Goal: Information Seeking & Learning: Learn about a topic

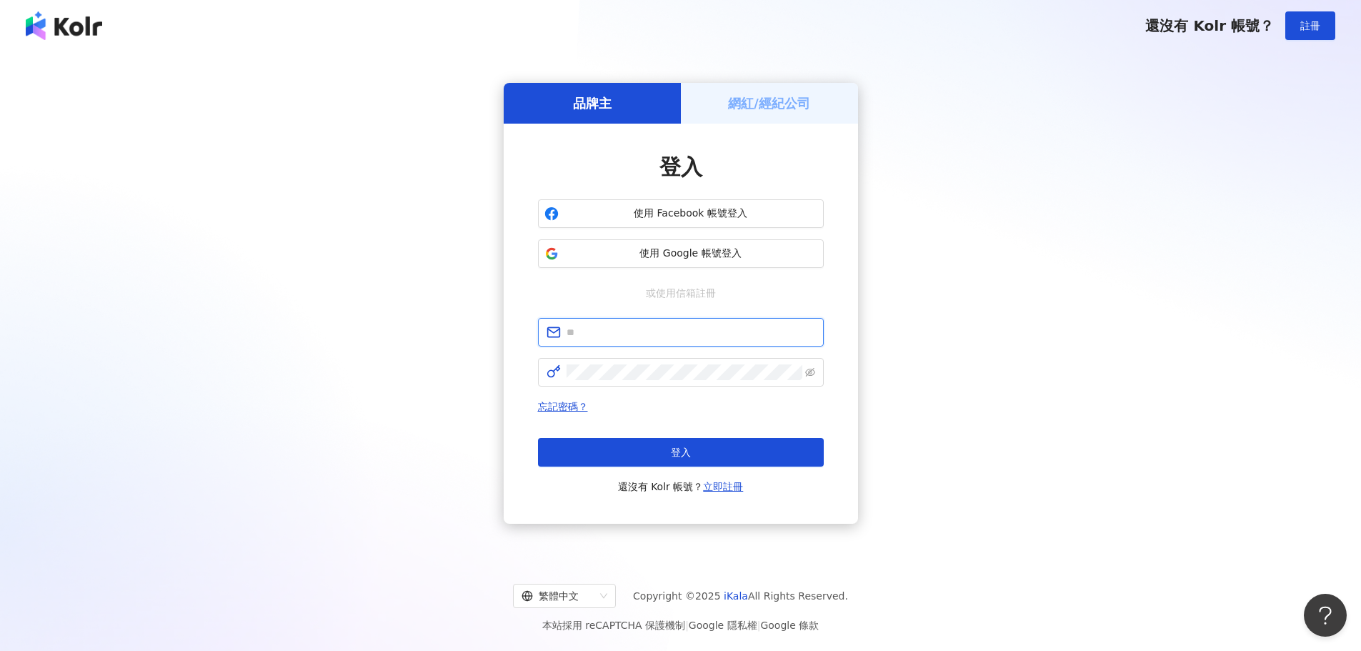
type input "**********"
click at [686, 470] on div "登入 還沒有 Kolr 帳號？ 立即註冊" at bounding box center [681, 466] width 286 height 57
click at [687, 451] on span "登入" at bounding box center [681, 451] width 20 height 11
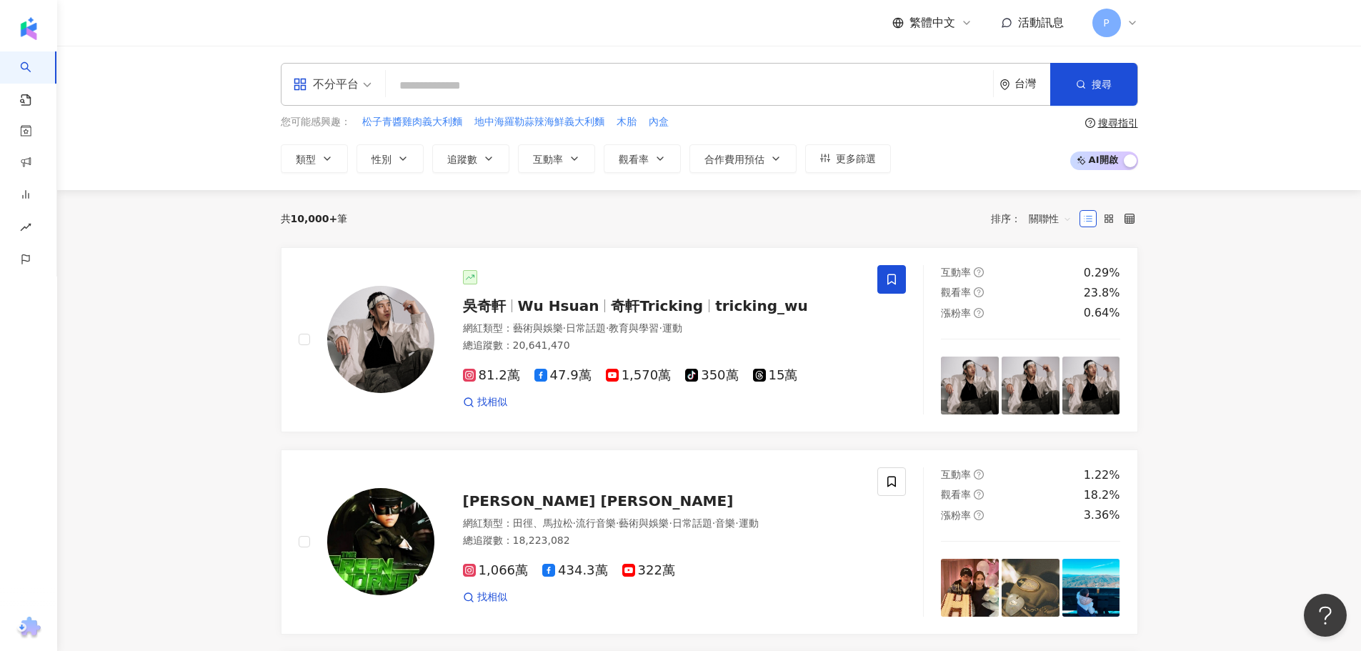
click at [471, 93] on input "search" at bounding box center [689, 85] width 596 height 27
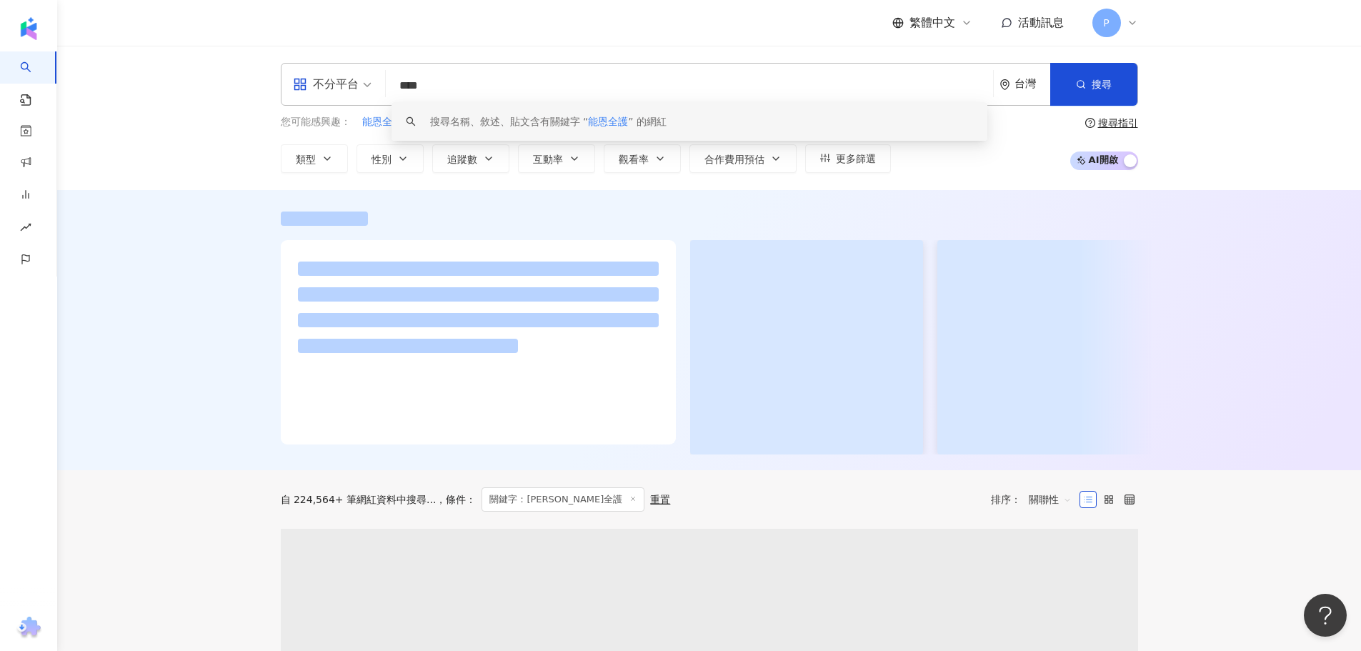
click at [179, 176] on div "不分平台 能恩全護 **** 台灣 搜尋 keyword 搜尋名稱、敘述、貼文含有關鍵字 “ 能恩全護 ” 的網紅 您可能感興趣： 能恩全護3 果子的過夜尿布…" at bounding box center [709, 118] width 1304 height 144
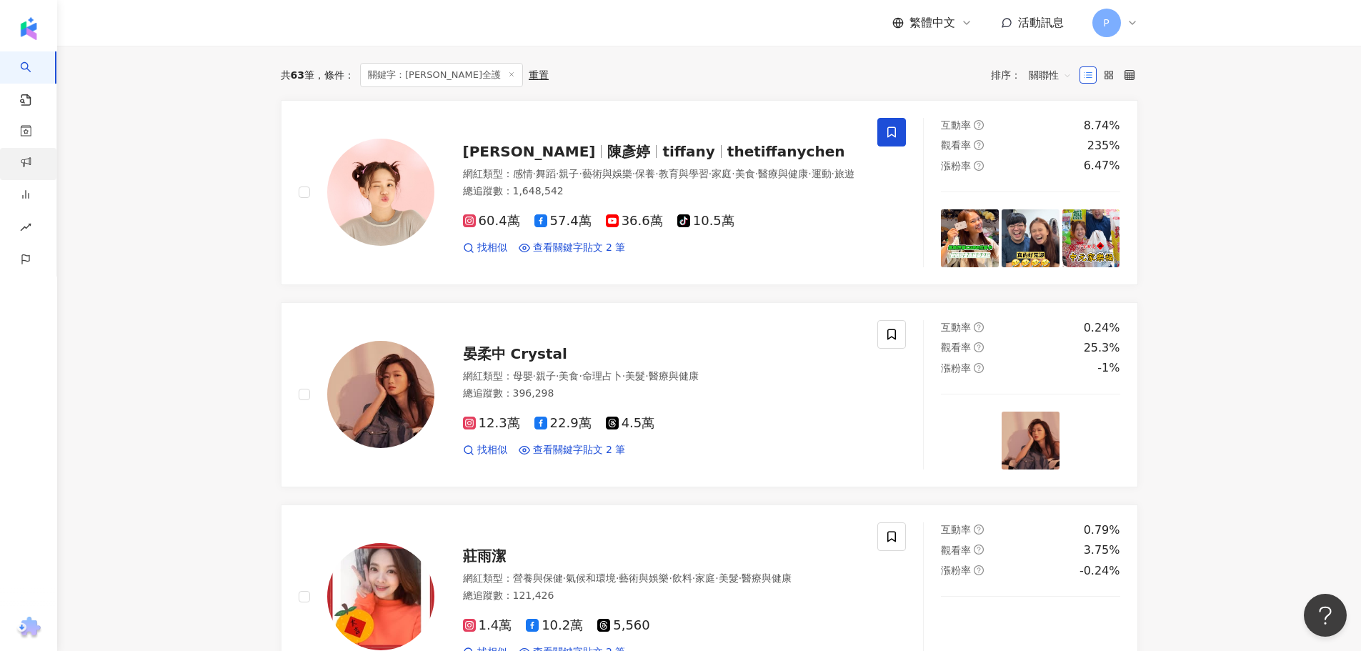
scroll to position [437, 0]
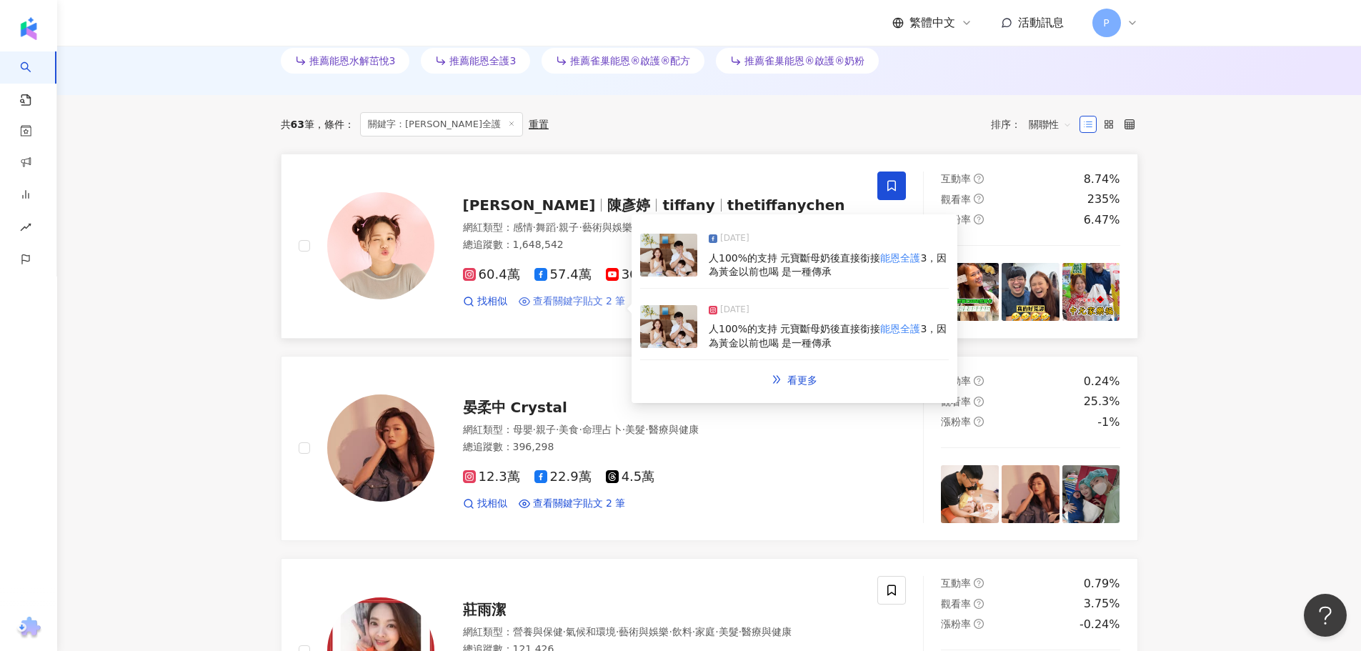
click at [566, 301] on span "查看關鍵字貼文 2 筆" at bounding box center [579, 301] width 93 height 14
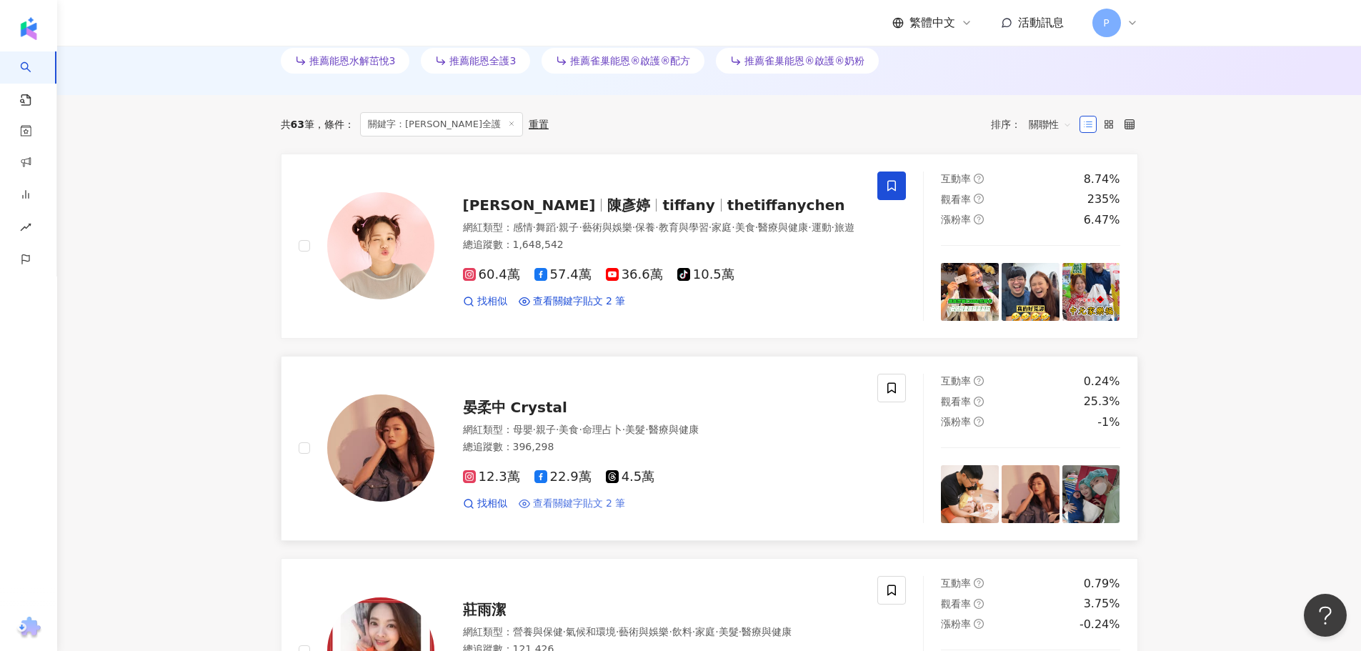
click at [563, 499] on span "查看關鍵字貼文 2 筆" at bounding box center [579, 503] width 93 height 14
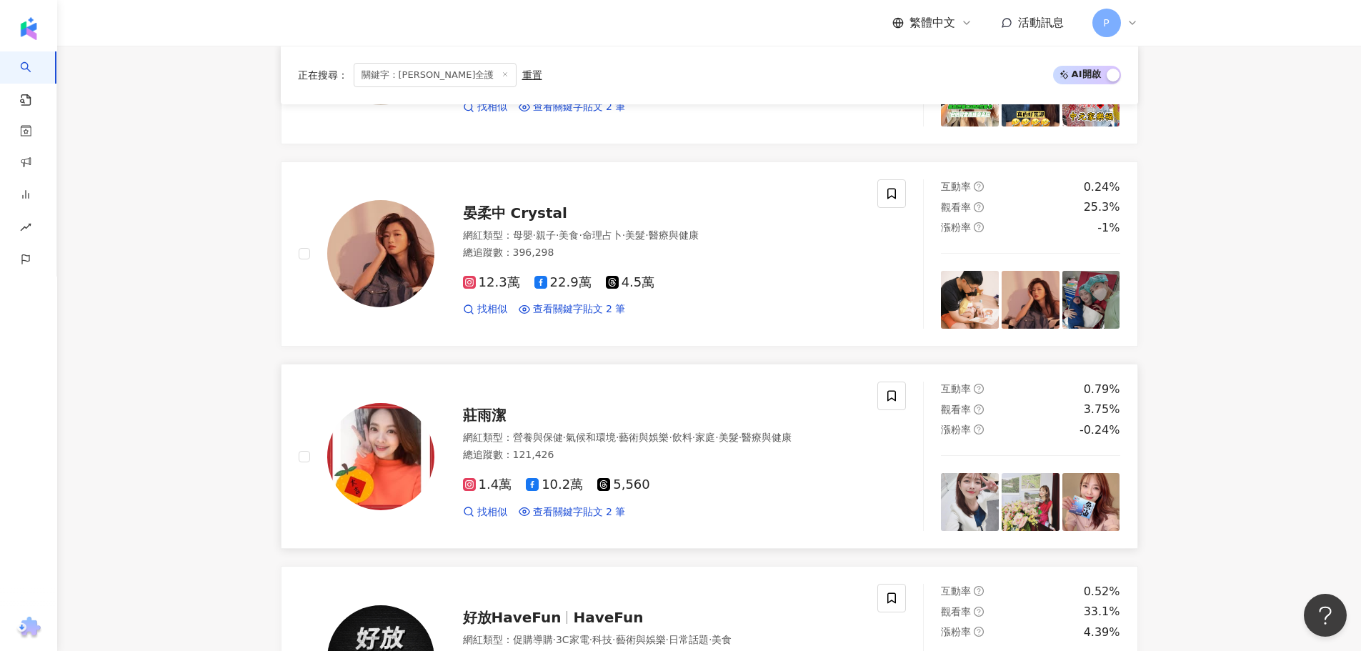
scroll to position [651, 0]
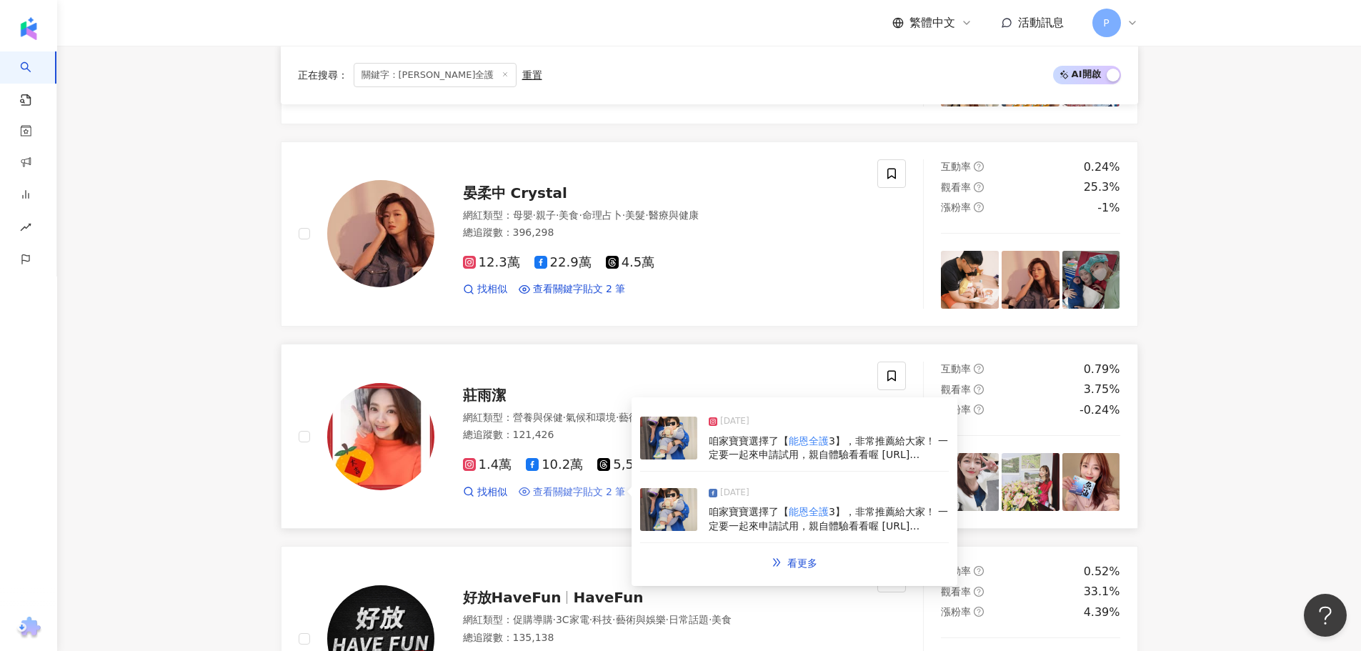
click at [579, 491] on span "查看關鍵字貼文 2 筆" at bounding box center [579, 492] width 93 height 14
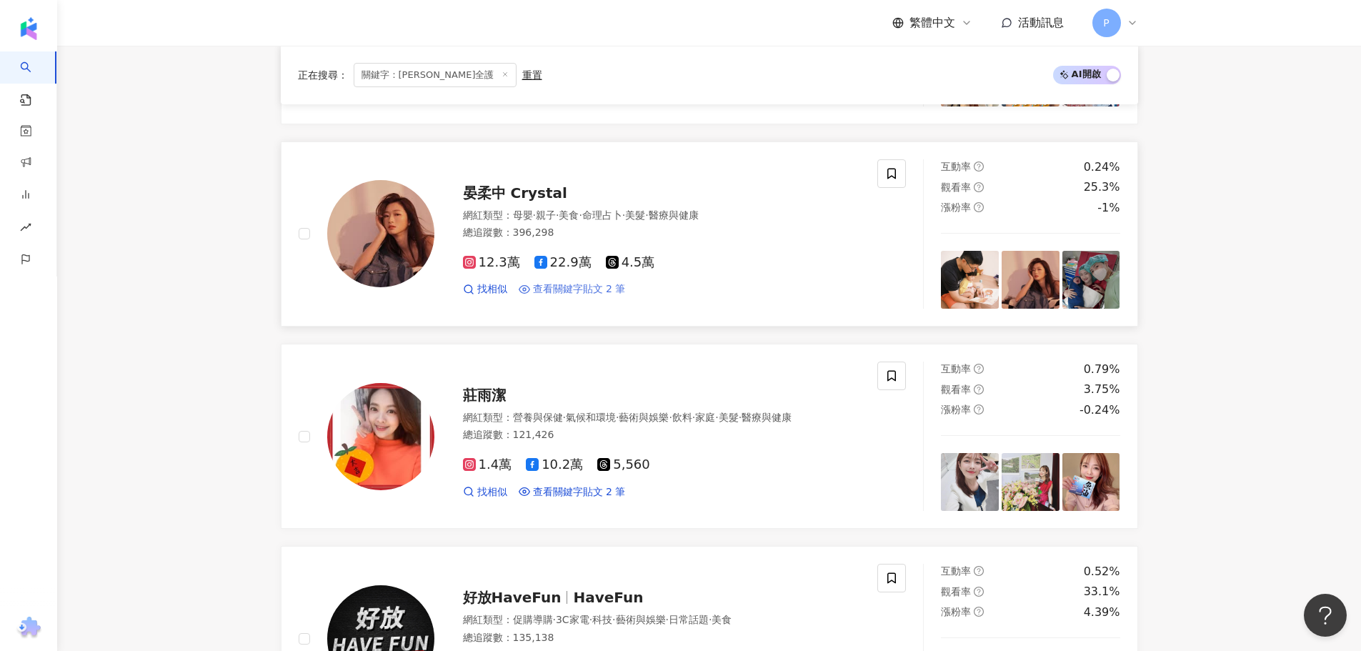
click at [576, 291] on span "查看關鍵字貼文 2 筆" at bounding box center [579, 289] width 93 height 14
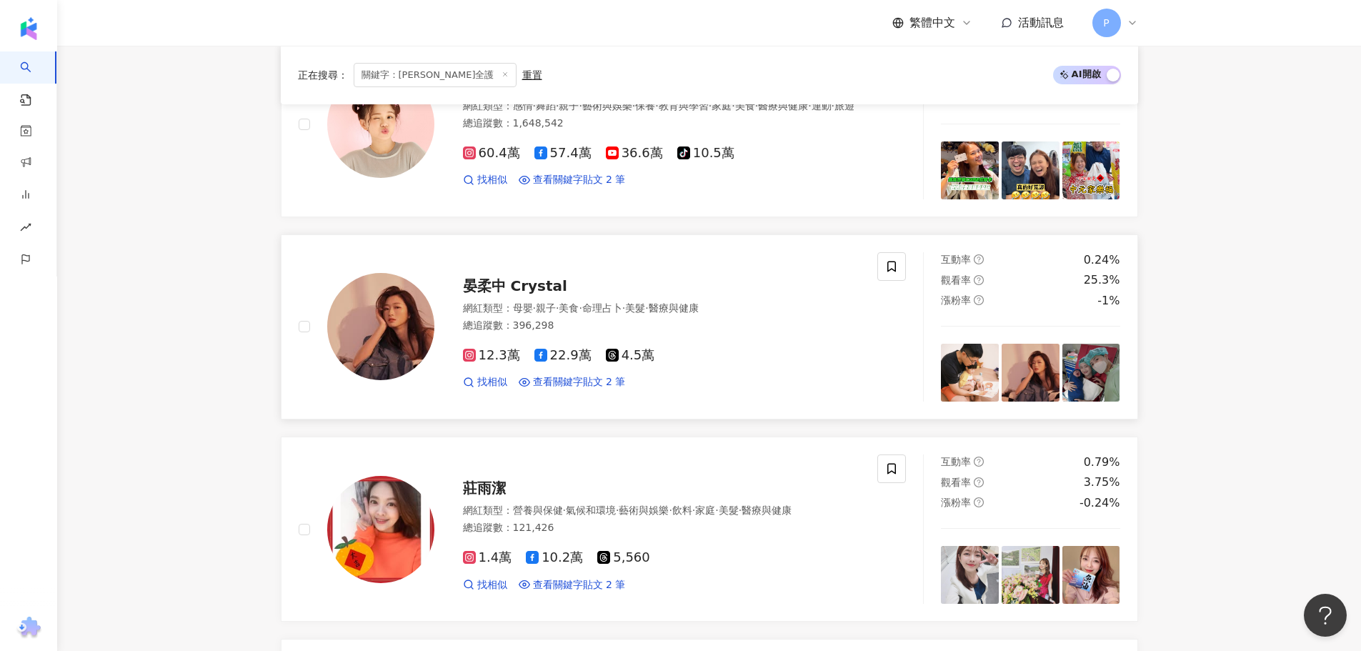
scroll to position [366, 0]
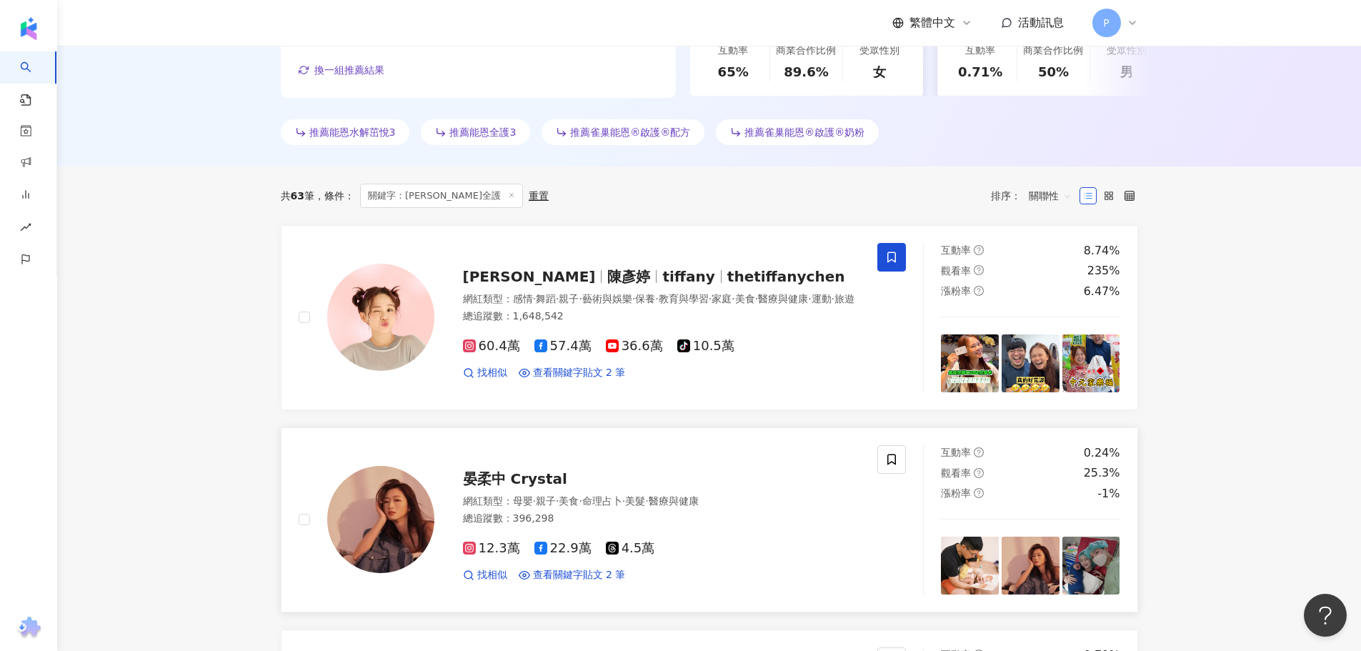
click at [483, 427] on link "晏柔中 Crystal 網紅類型 ： 母嬰 · 親子 · 美食 · 命理占卜 · 美髮 · 醫療與健康 總追蹤數 ： 396,298 12.3萬 22.9萬 …" at bounding box center [709, 519] width 857 height 185
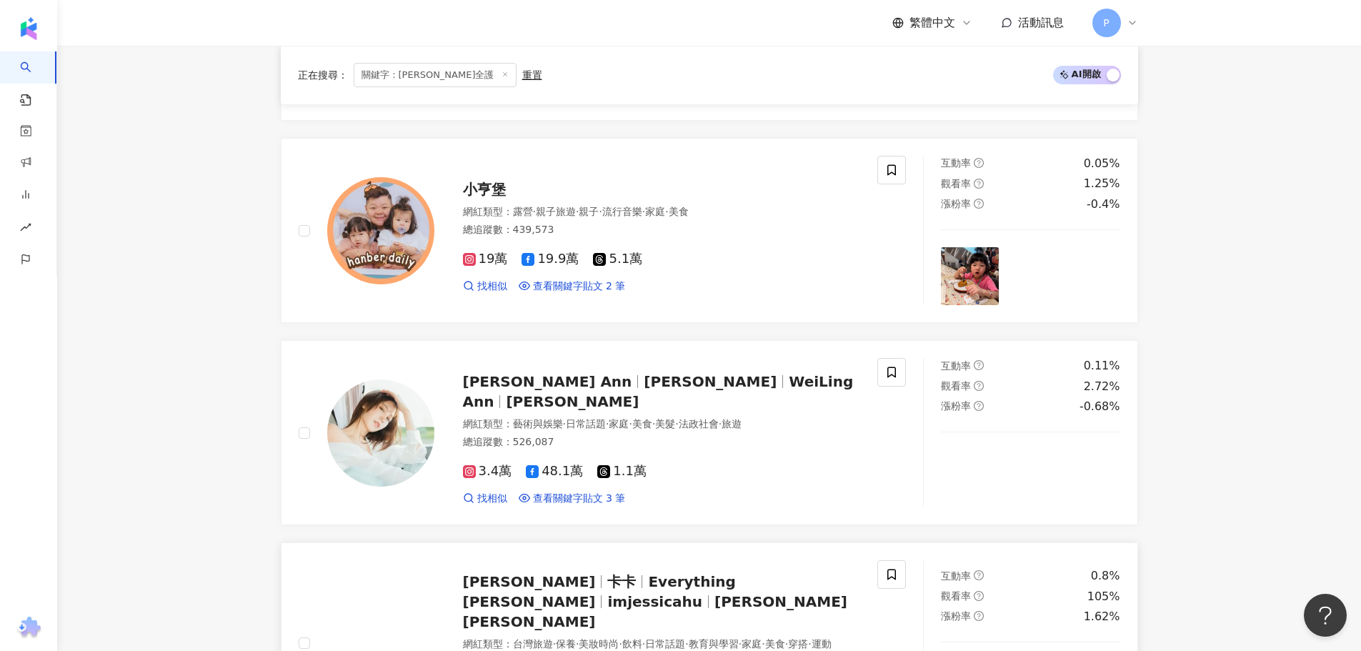
scroll to position [1223, 0]
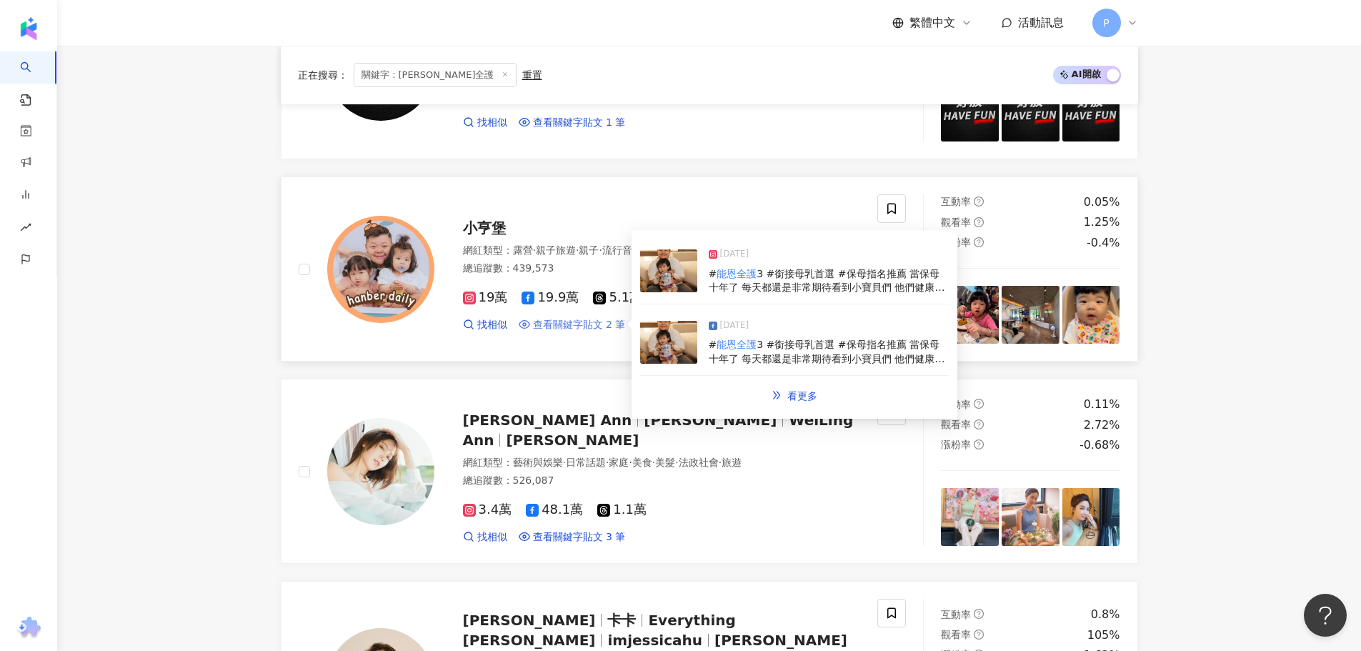
click at [576, 324] on span "查看關鍵字貼文 2 筆" at bounding box center [579, 325] width 93 height 14
click at [562, 326] on span "查看關鍵字貼文 2 筆" at bounding box center [579, 325] width 93 height 14
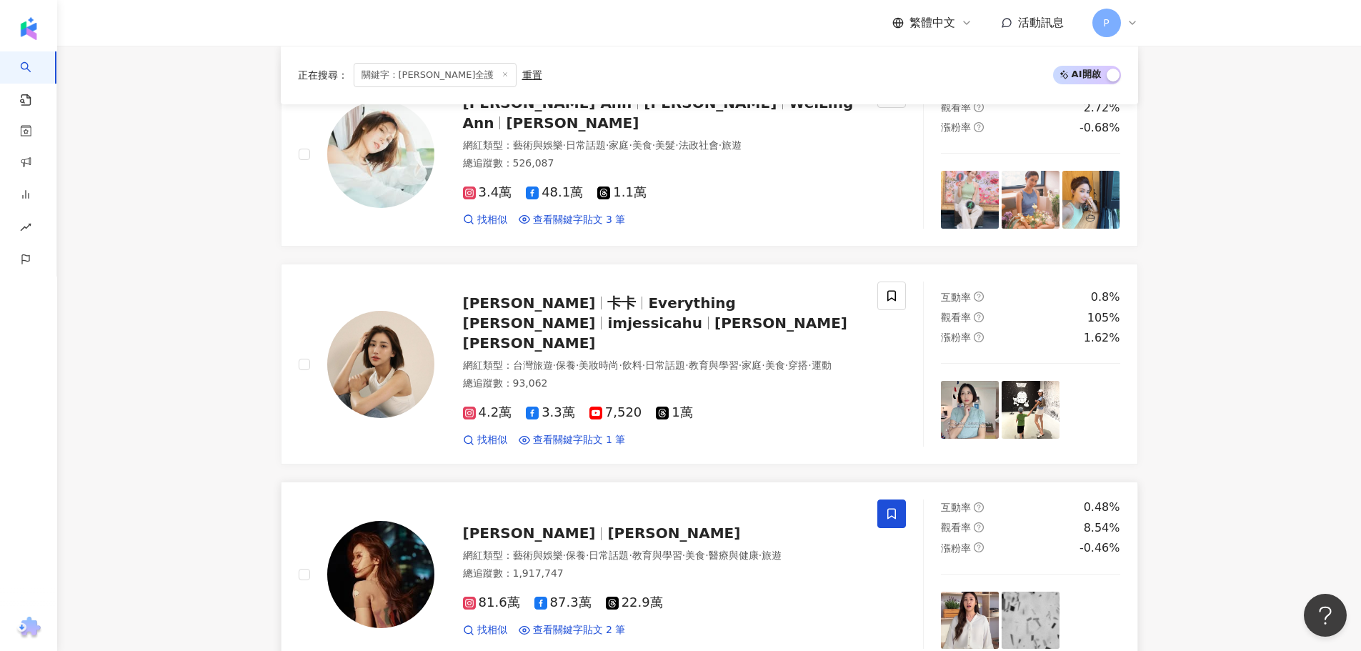
scroll to position [1580, 0]
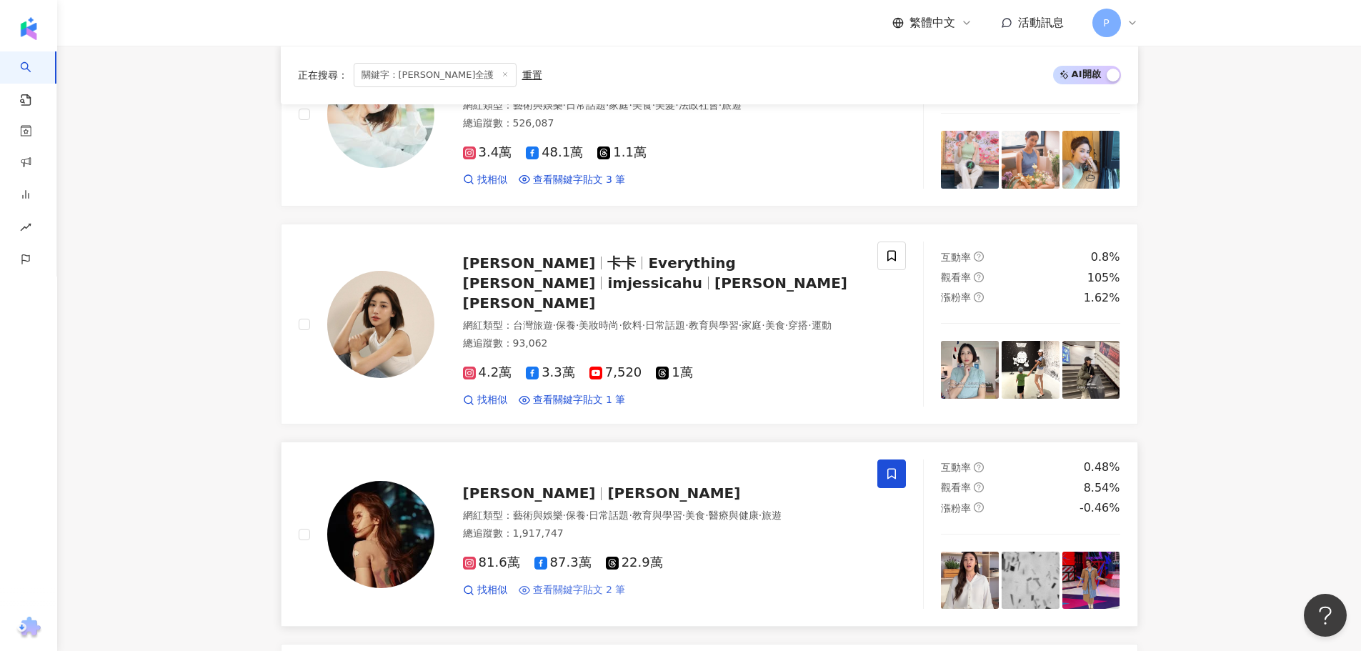
click at [578, 588] on span "查看關鍵字貼文 2 筆" at bounding box center [579, 590] width 93 height 14
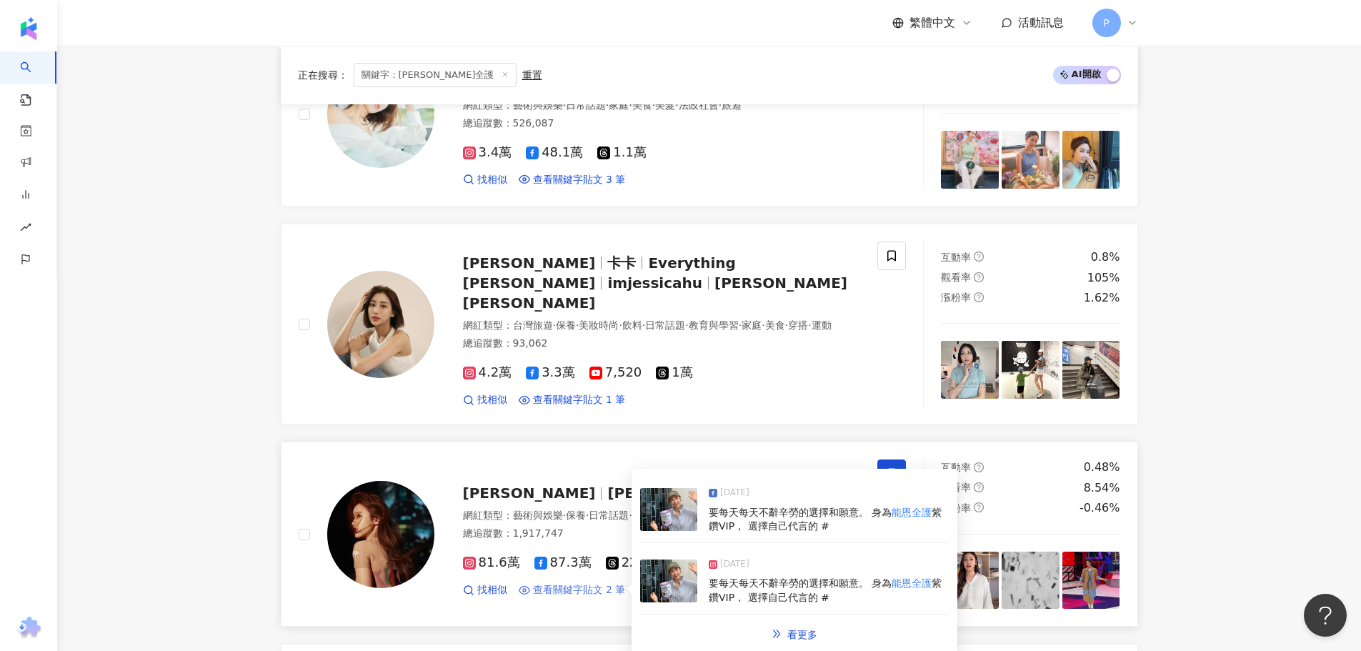
click at [569, 588] on span "查看關鍵字貼文 2 筆" at bounding box center [579, 590] width 93 height 14
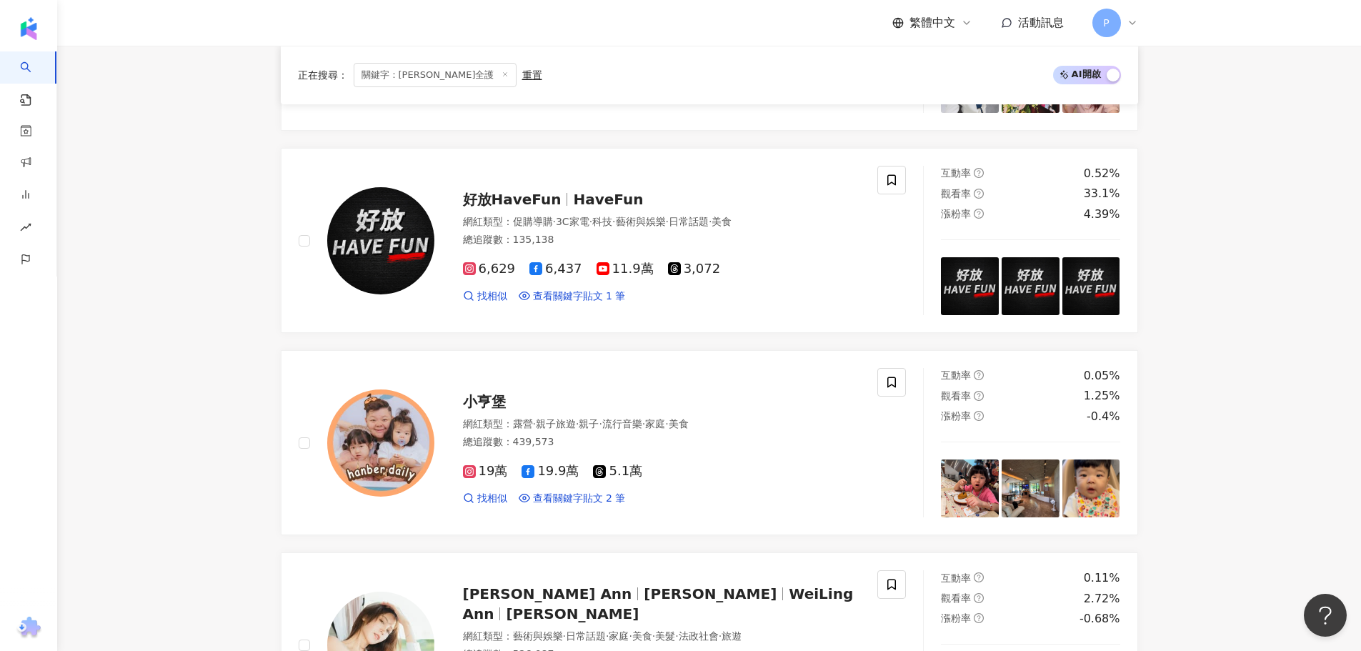
scroll to position [0, 0]
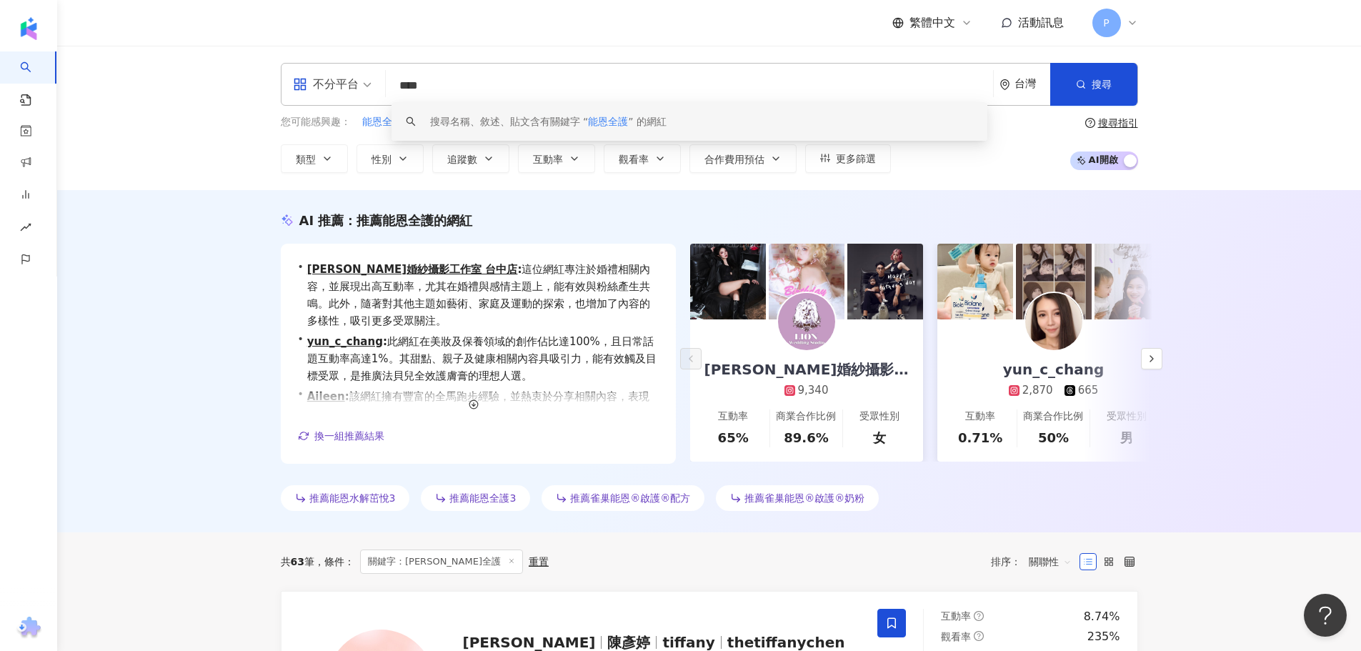
drag, startPoint x: 451, startPoint y: 89, endPoint x: 369, endPoint y: 86, distance: 81.5
click at [369, 86] on div "不分平台 **** 台灣 搜尋 keyword 搜尋名稱、敘述、貼文含有關鍵字 “ 能恩全護 ” 的網紅" at bounding box center [709, 84] width 857 height 43
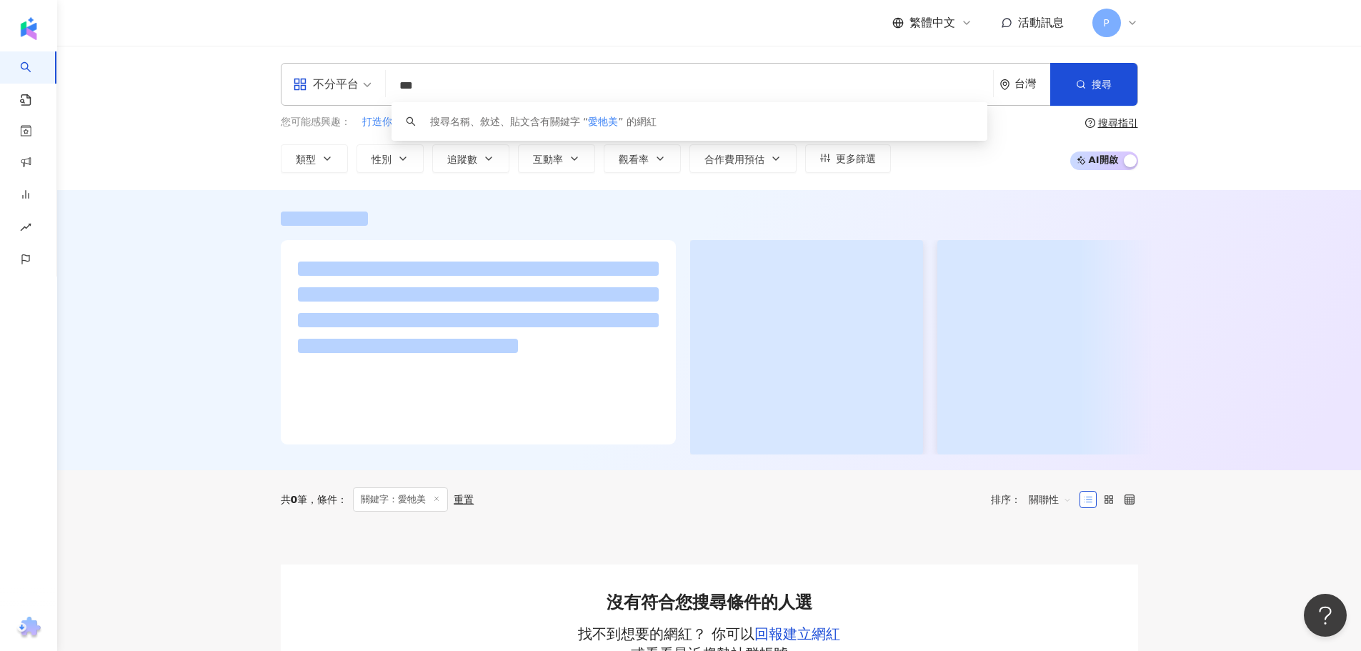
drag, startPoint x: 413, startPoint y: 84, endPoint x: 437, endPoint y: 83, distance: 24.3
click at [437, 83] on input "***" at bounding box center [689, 85] width 596 height 27
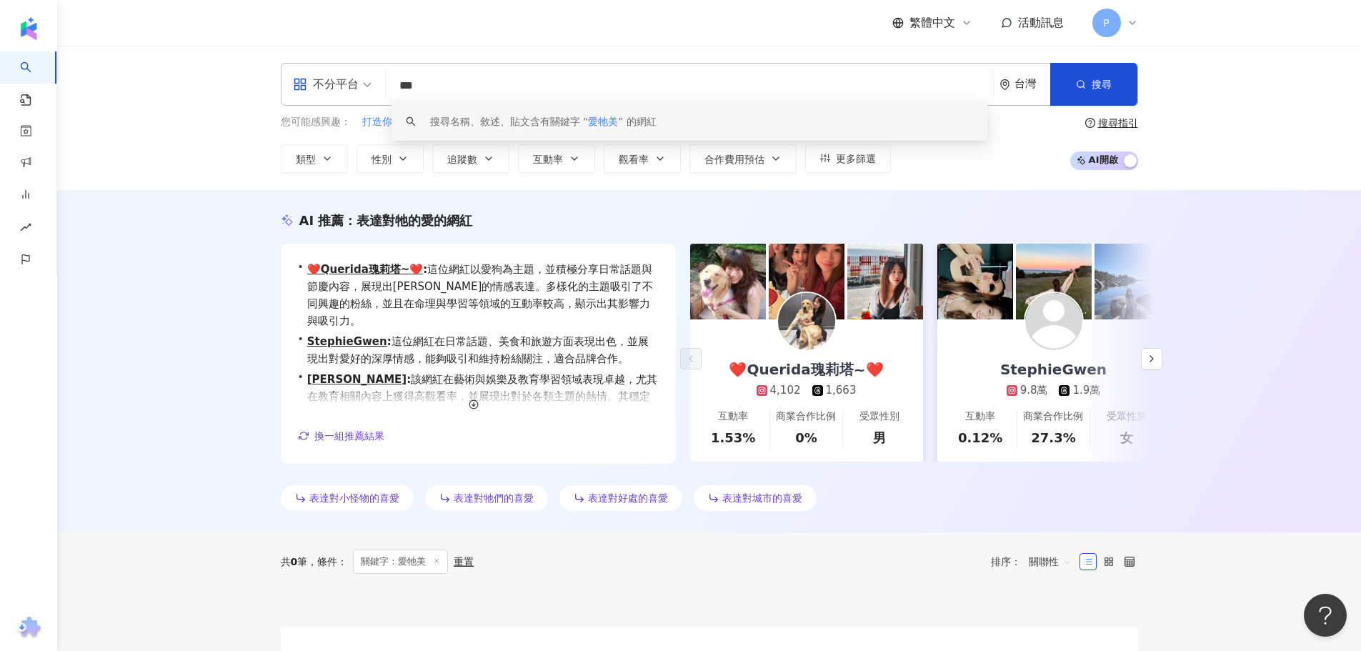
click at [449, 90] on input "***" at bounding box center [689, 85] width 596 height 27
paste input "***"
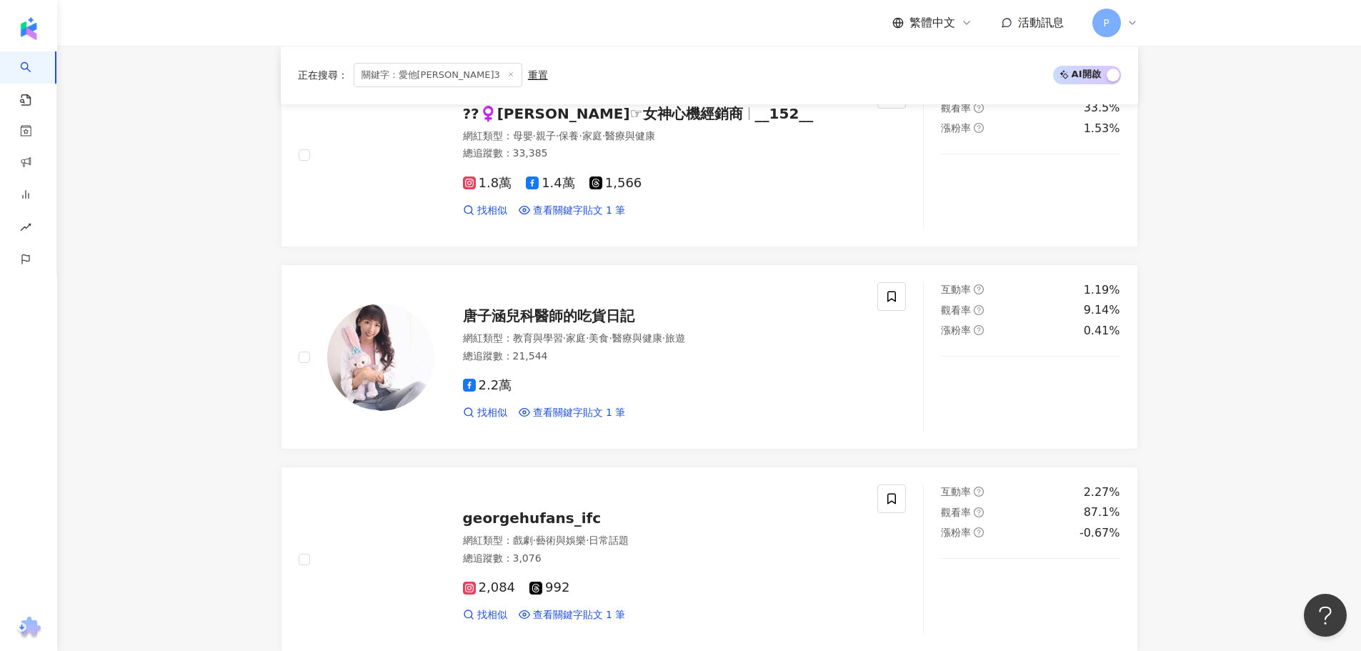
scroll to position [1344, 0]
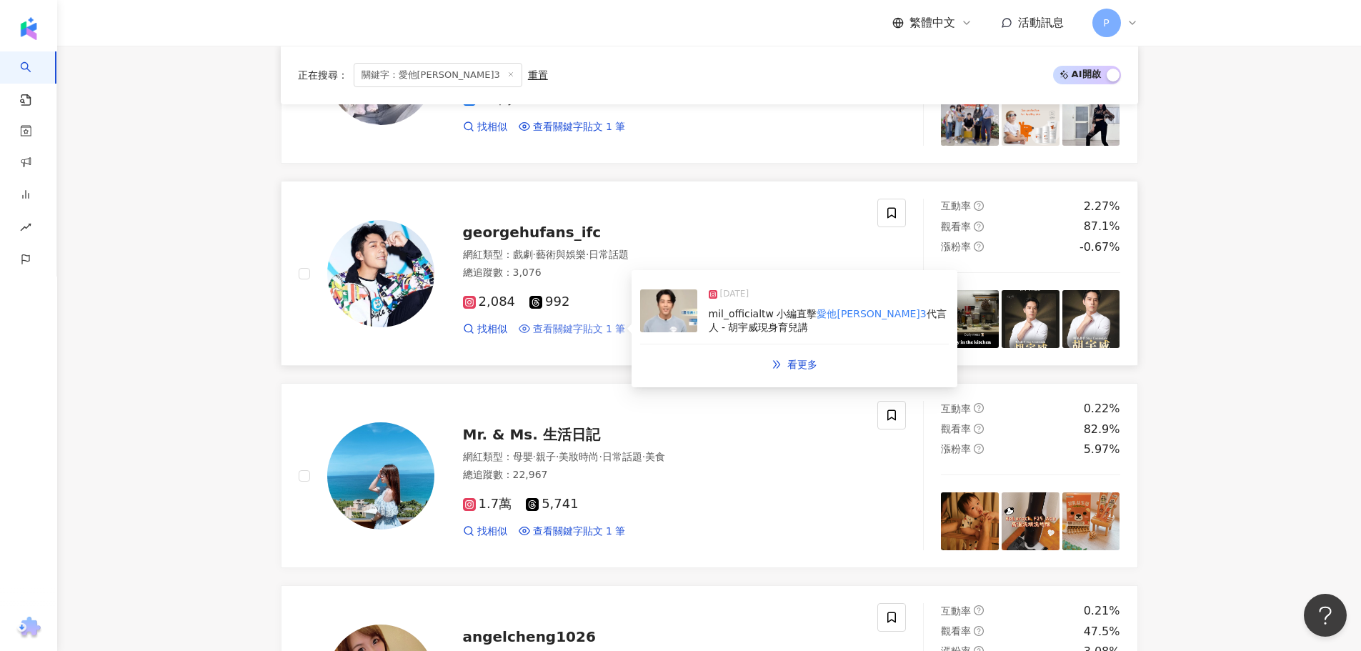
click at [585, 335] on span "查看關鍵字貼文 1 筆" at bounding box center [579, 329] width 93 height 14
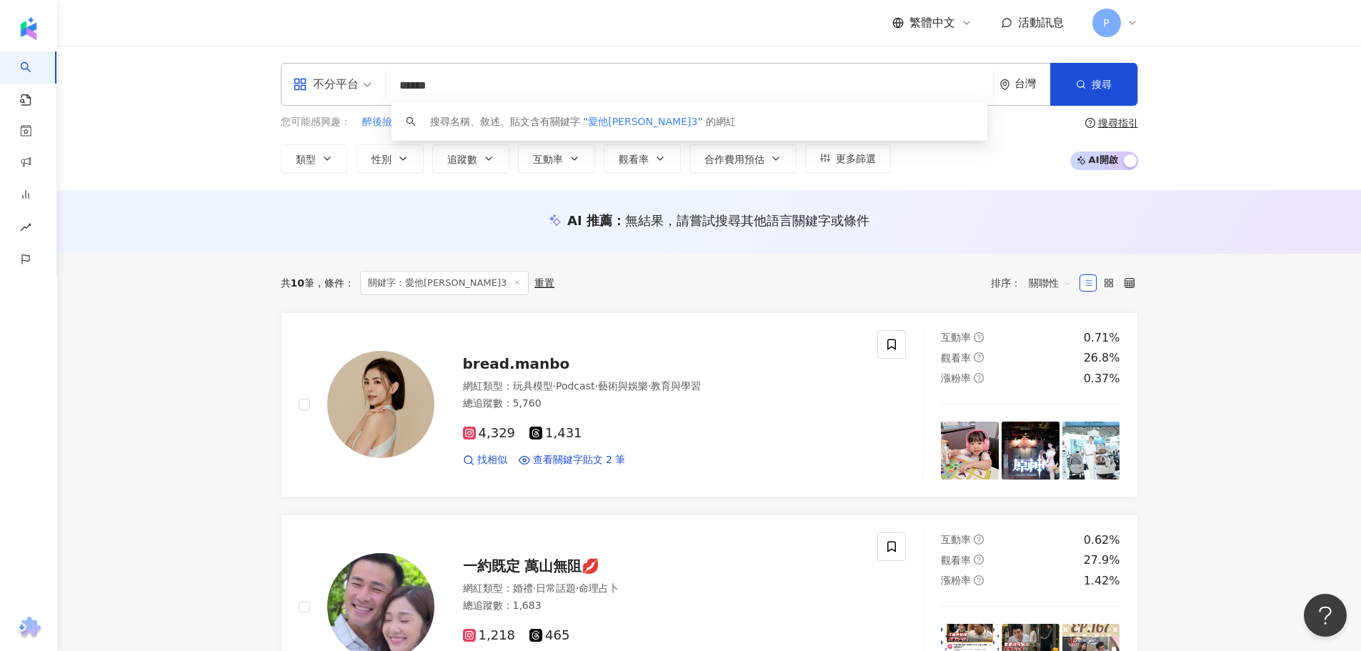
scroll to position [0, 0]
drag, startPoint x: 539, startPoint y: 91, endPoint x: 390, endPoint y: 91, distance: 148.6
click at [390, 91] on div "不分平台 ****** 台灣 搜尋 keyword 搜尋名稱、敘述、貼文含有關鍵字 “ 愛他美守敏3 ” 的網紅" at bounding box center [709, 84] width 857 height 43
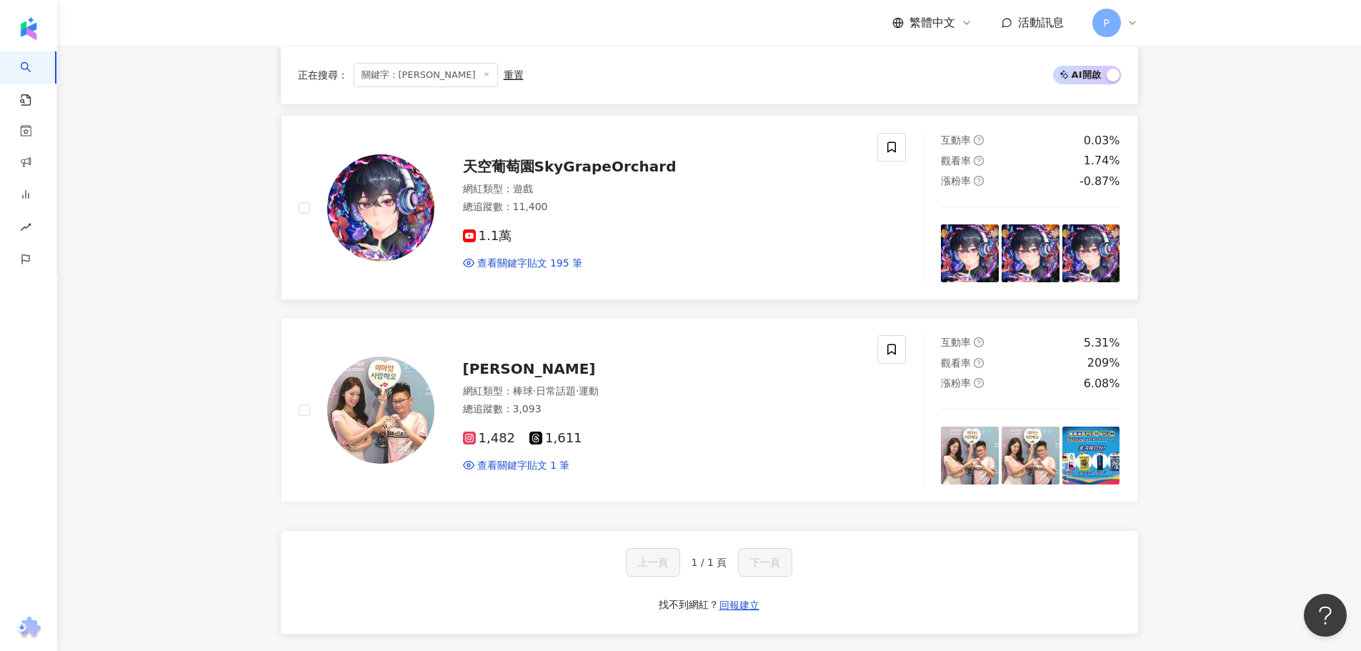
scroll to position [1643, 0]
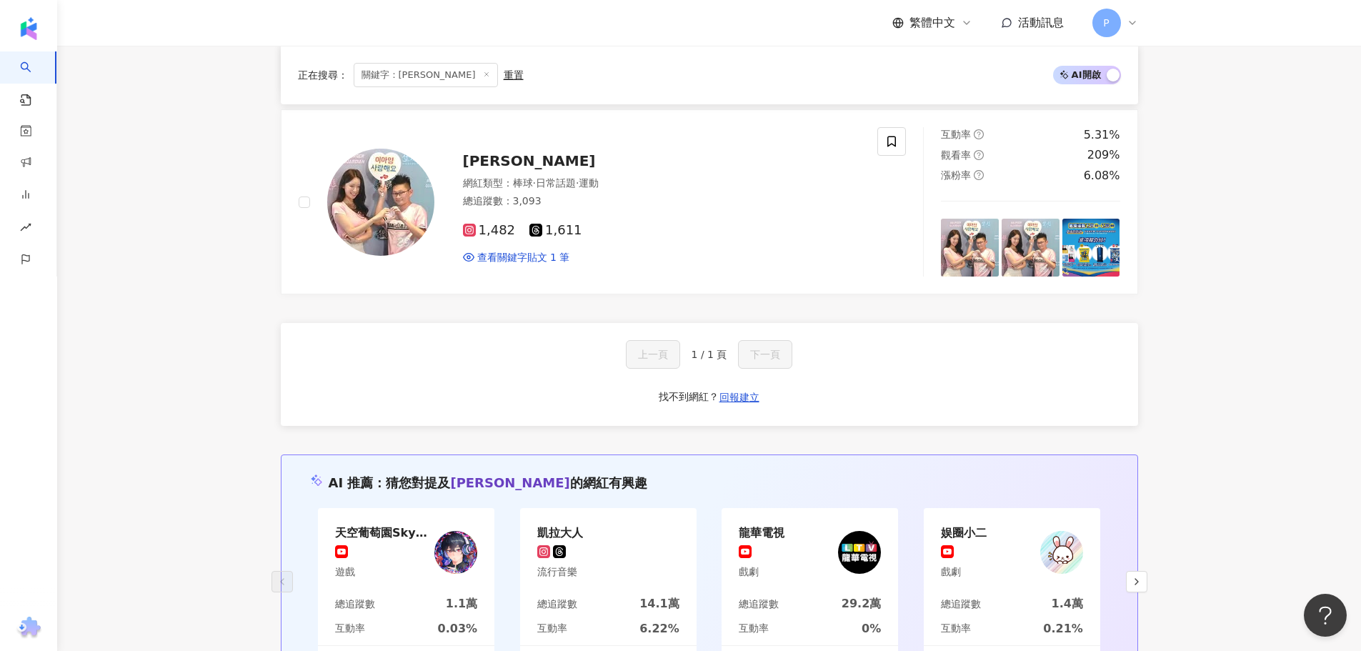
type input "***"
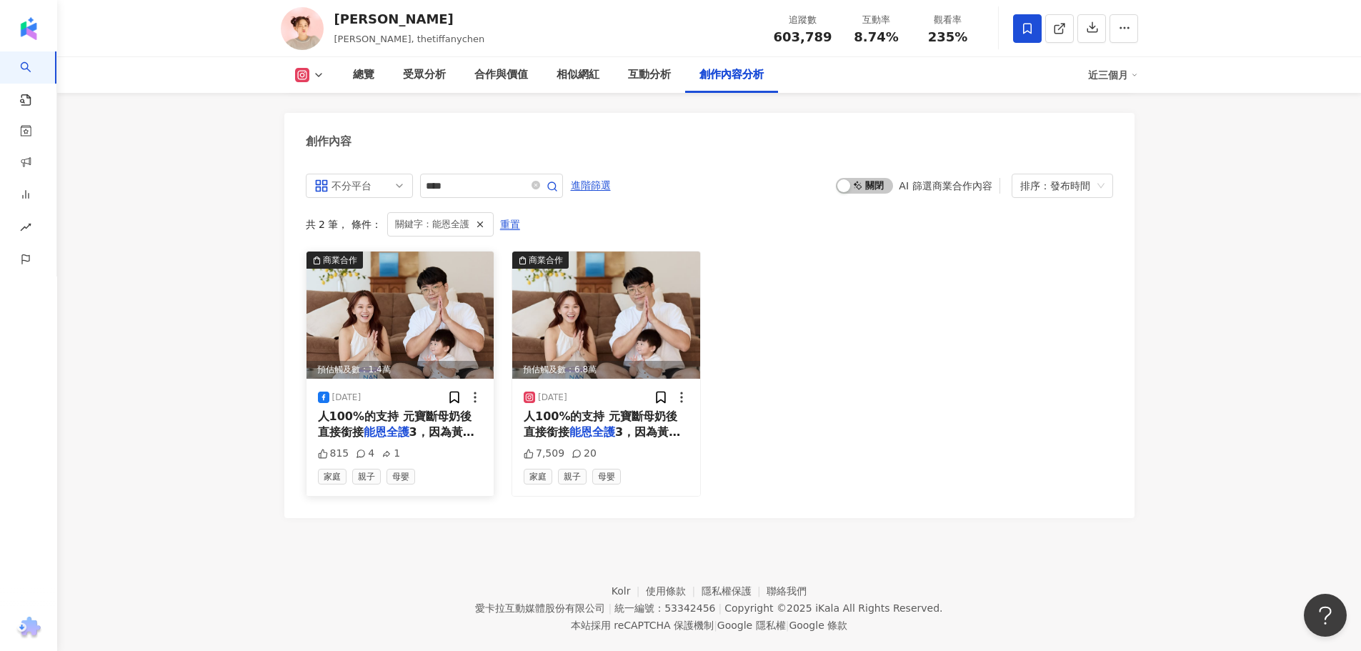
click at [409, 306] on img at bounding box center [400, 314] width 188 height 127
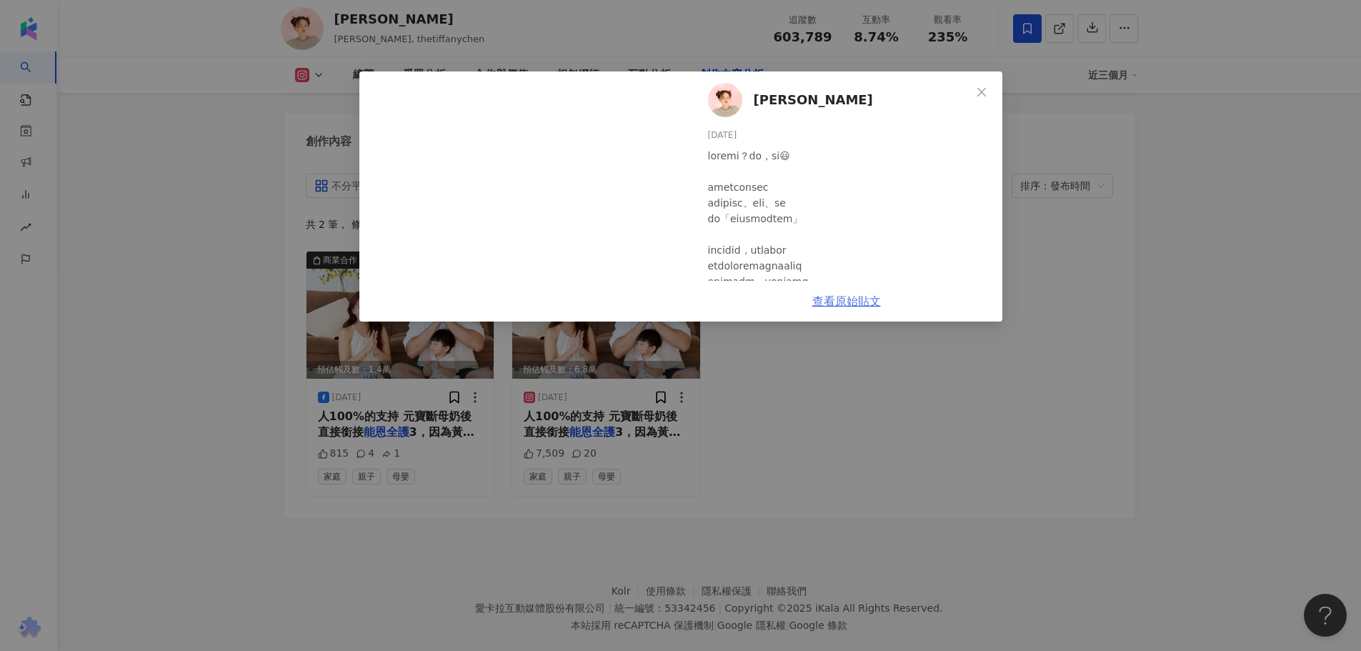
click at [849, 308] on link "查看原始貼文" at bounding box center [846, 301] width 69 height 14
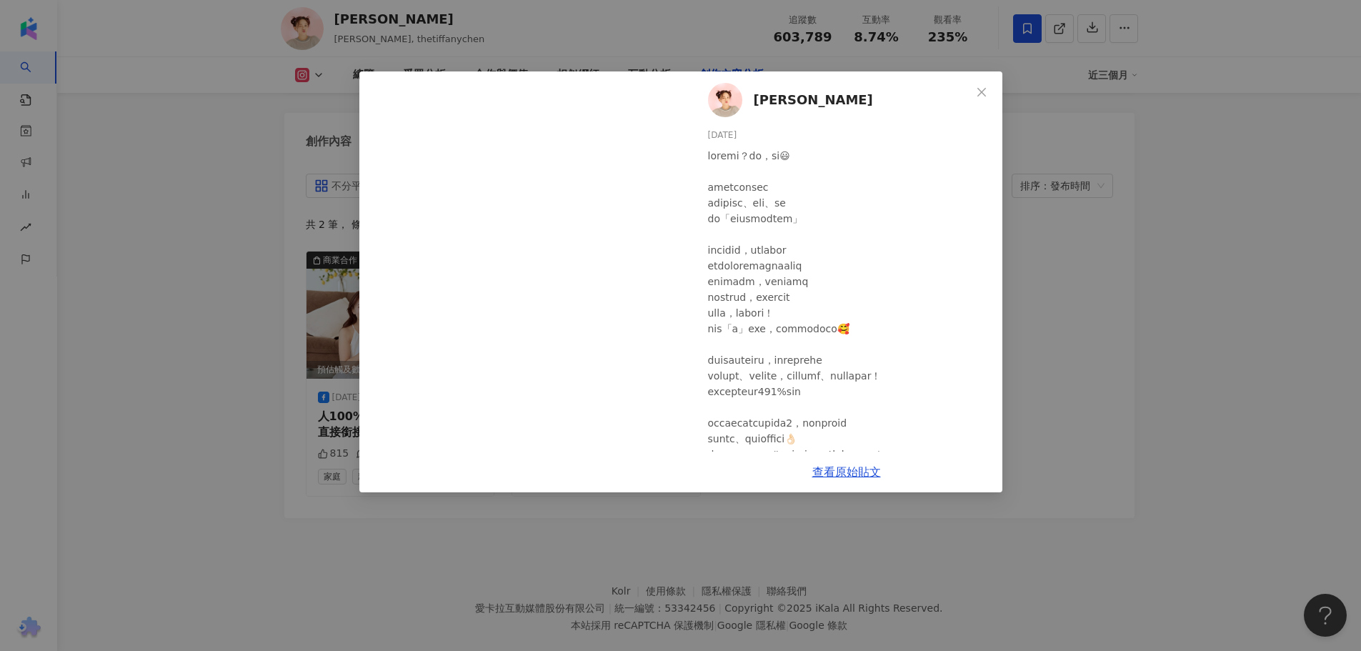
drag, startPoint x: 986, startPoint y: 87, endPoint x: 852, endPoint y: 208, distance: 180.0
click at [986, 88] on icon "close" at bounding box center [981, 91] width 11 height 11
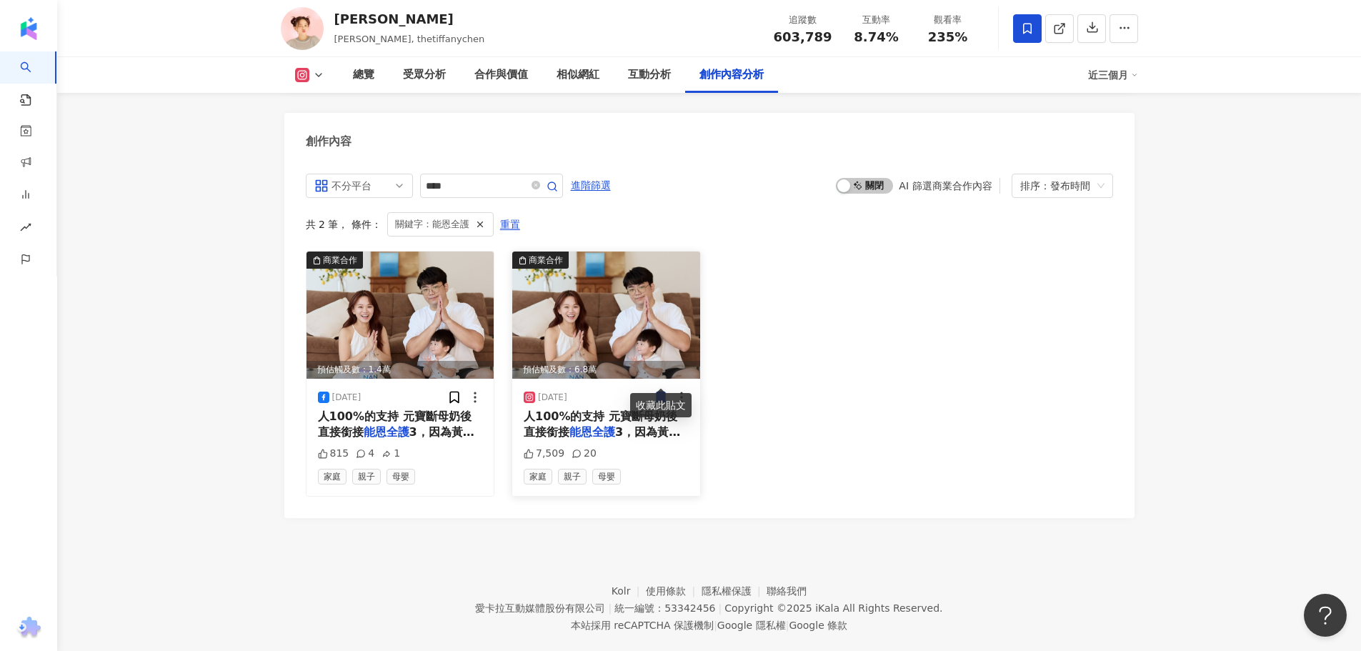
click at [566, 294] on img at bounding box center [606, 314] width 188 height 127
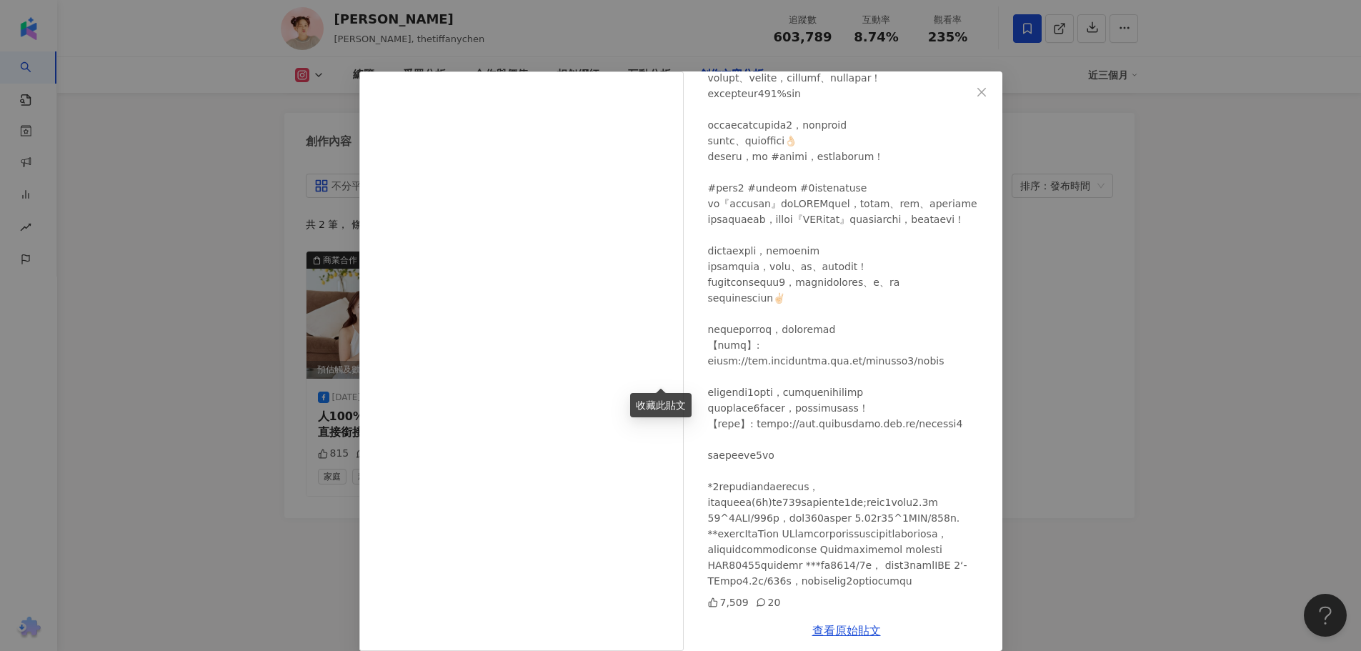
scroll to position [392, 0]
click at [184, 515] on div "陳彥婷 tiffany 2025/7/31 7,509 20 查看原始貼文" at bounding box center [680, 325] width 1361 height 651
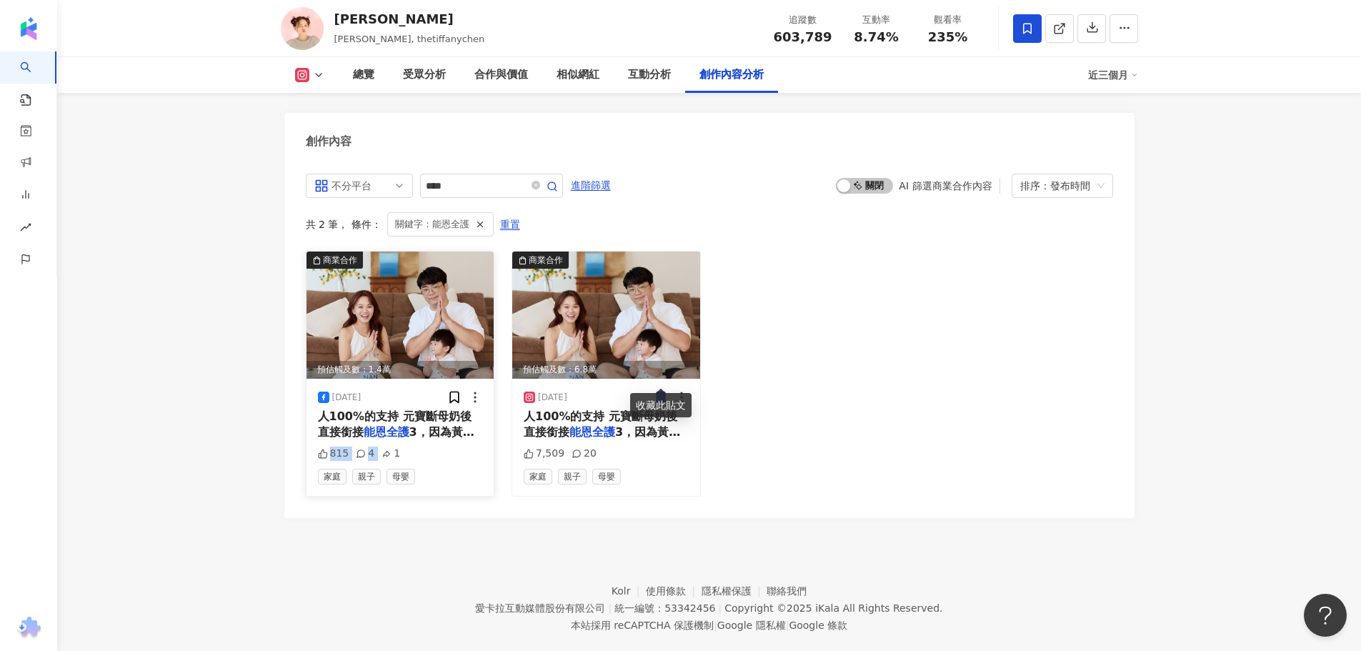
drag, startPoint x: 320, startPoint y: 434, endPoint x: 386, endPoint y: 434, distance: 65.7
click at [386, 446] on div "815 4 1" at bounding box center [400, 453] width 165 height 14
click at [407, 446] on div "815 4 1" at bounding box center [400, 453] width 165 height 14
click at [426, 409] on span "人100%的支持 元寶斷母奶後直接銜接" at bounding box center [395, 423] width 154 height 29
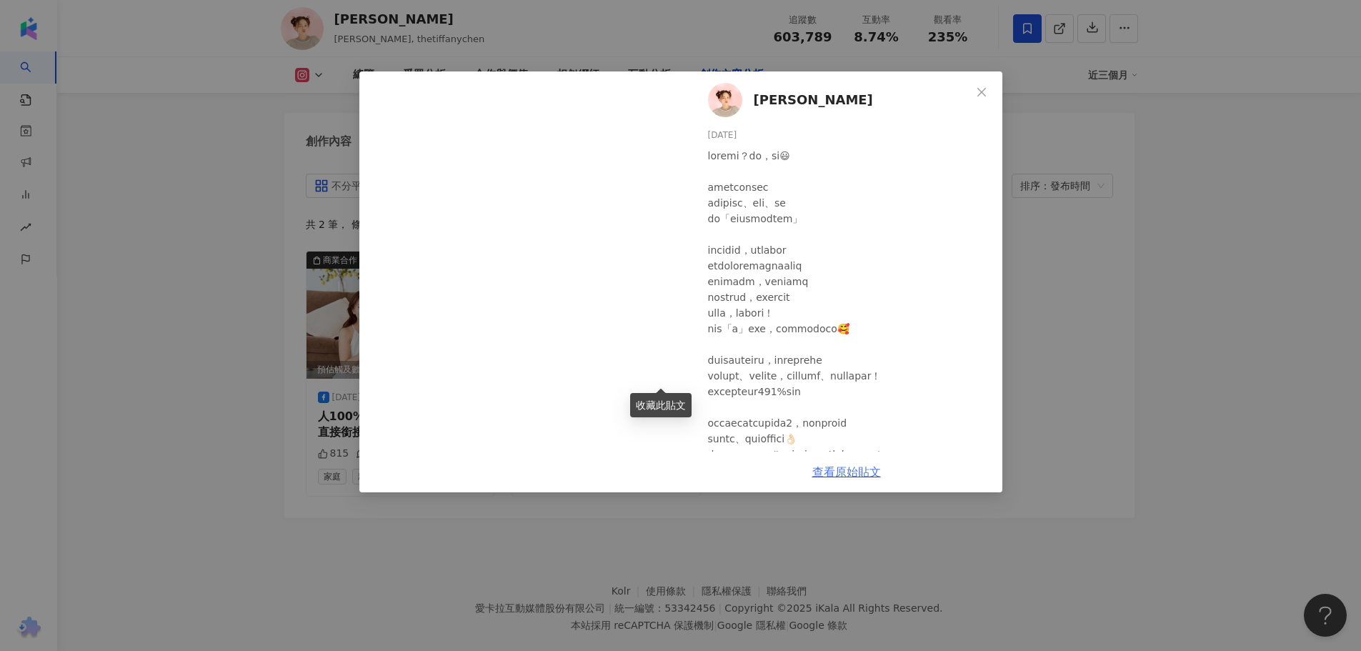
click at [847, 465] on link "查看原始貼文" at bounding box center [846, 472] width 69 height 14
drag, startPoint x: 855, startPoint y: 96, endPoint x: 749, endPoint y: 99, distance: 105.7
click at [749, 99] on div "陳彥婷 tiffany 2025/7/31 815 4 1" at bounding box center [846, 261] width 311 height 380
copy span "陳彥婷 tiffany"
click at [752, 146] on div "陳彥婷 tiffany 2025/7/31 815 4 1" at bounding box center [846, 261] width 311 height 380
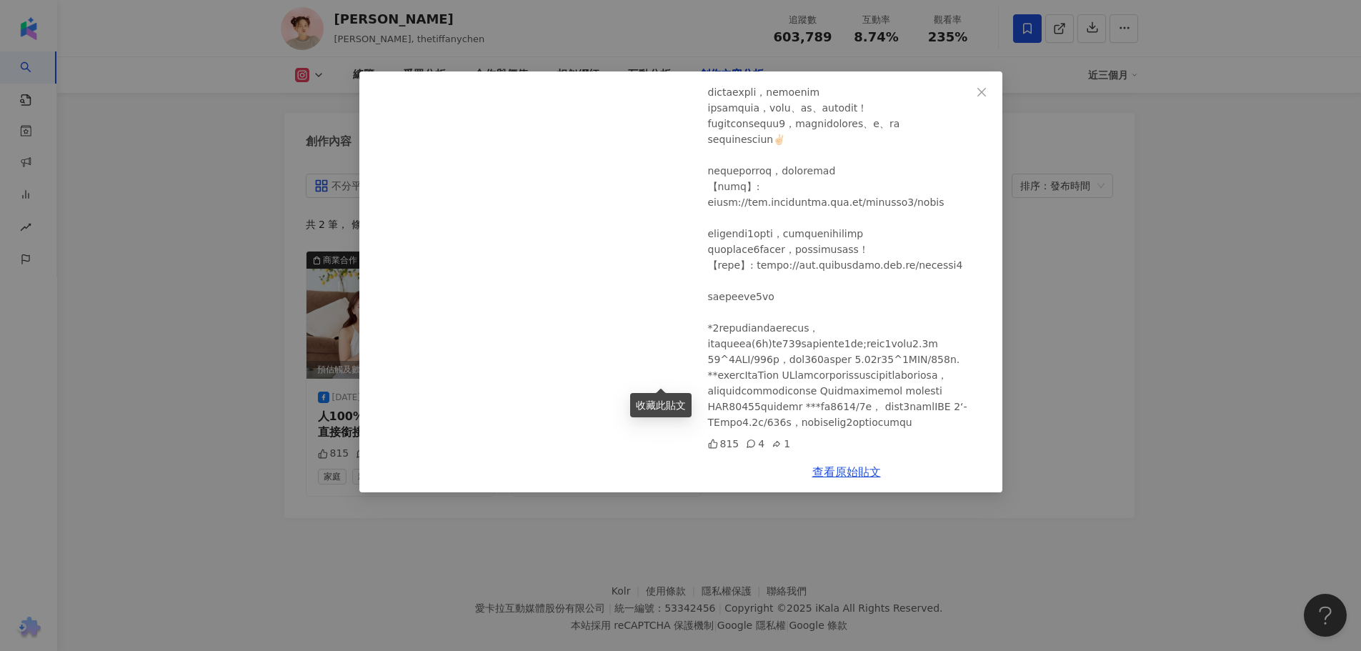
scroll to position [551, 0]
drag, startPoint x: 727, startPoint y: 279, endPoint x: 794, endPoint y: 276, distance: 66.5
click at [794, 276] on div at bounding box center [849, 60] width 283 height 739
copy div "護3贊助 *"
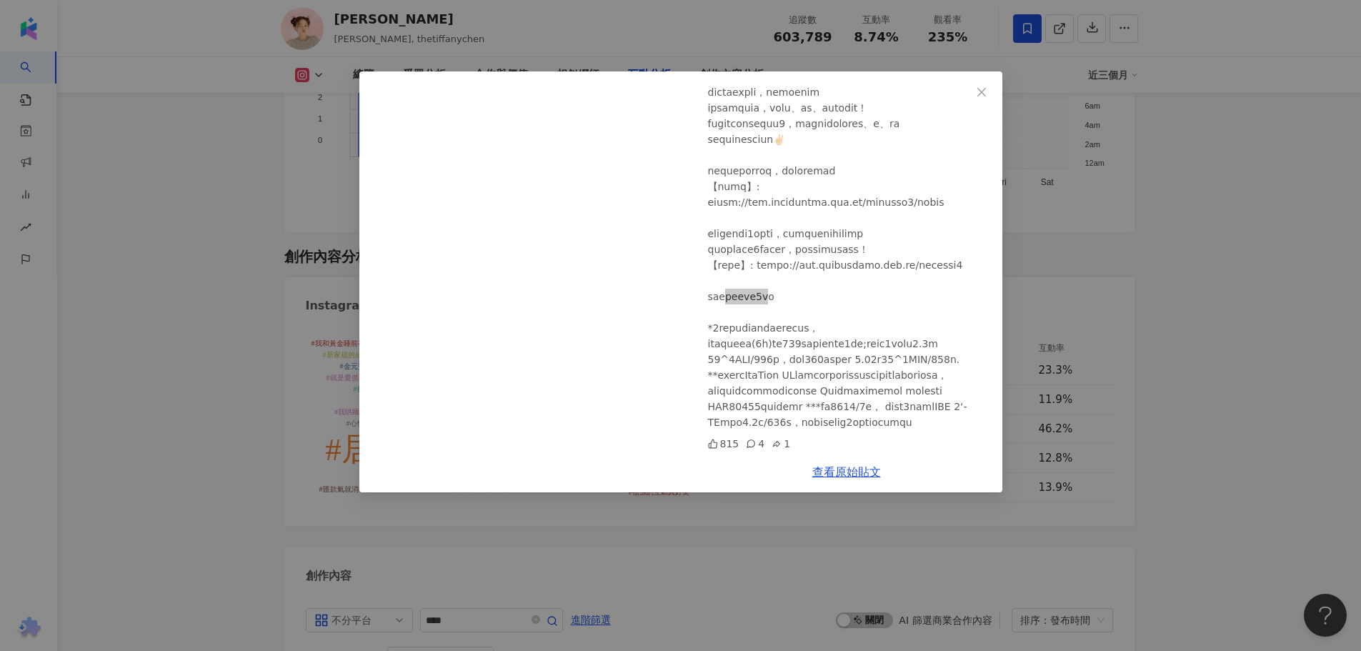
scroll to position [3850, 0]
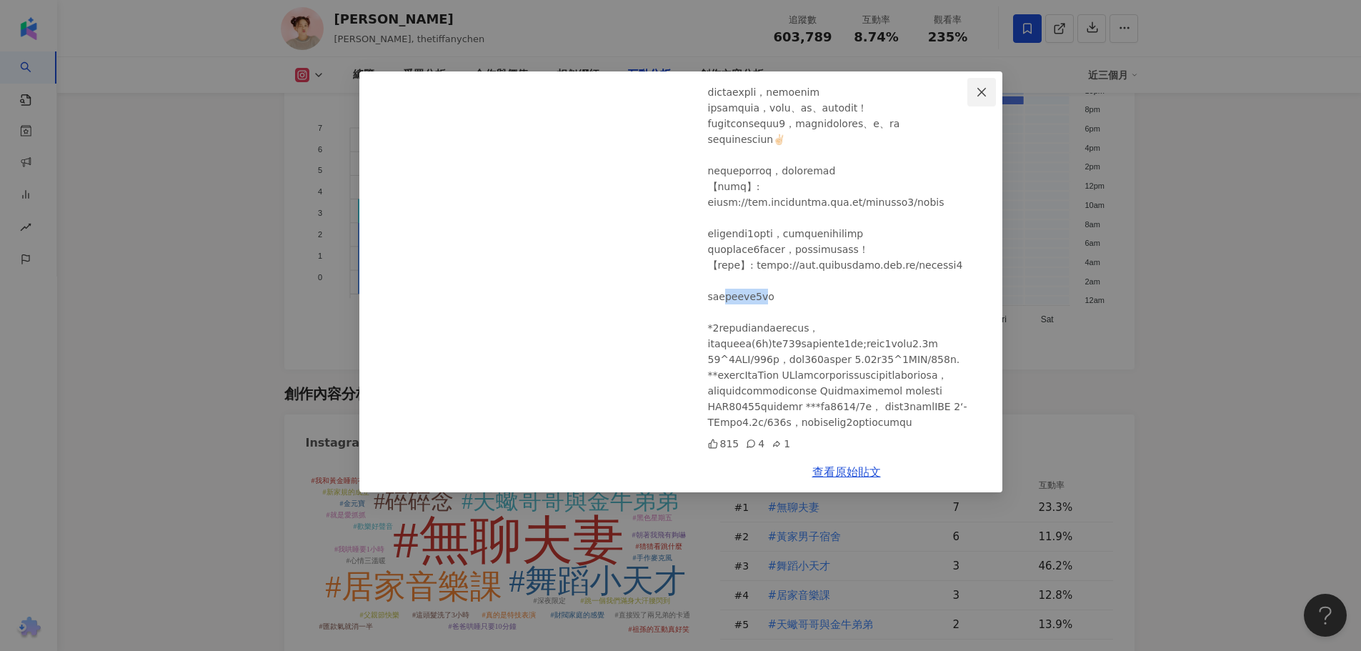
click at [983, 92] on icon "close" at bounding box center [981, 91] width 11 height 11
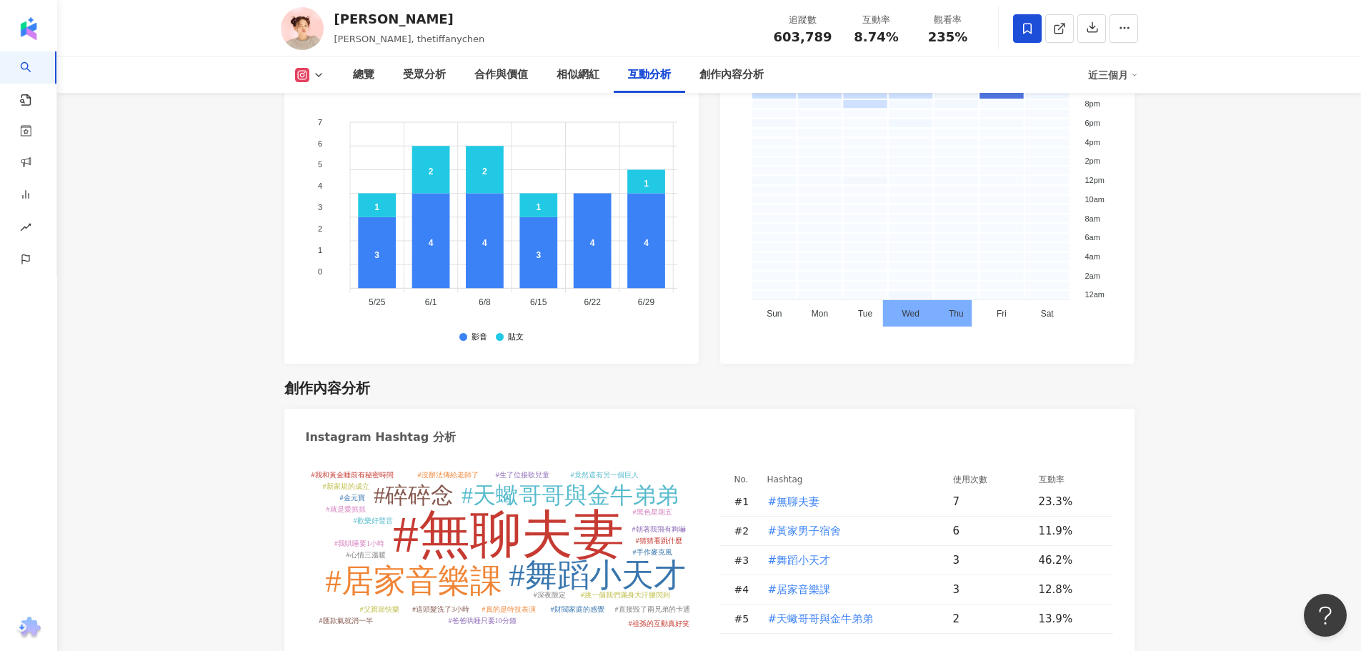
scroll to position [4350, 0]
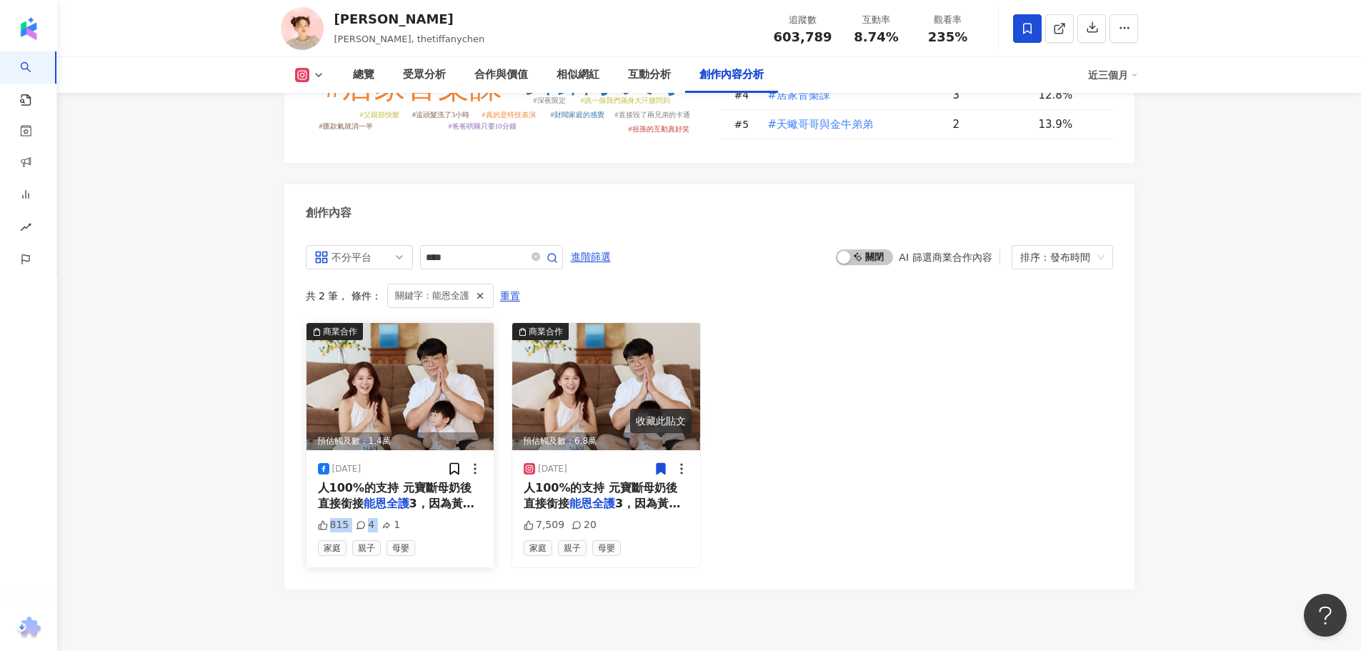
drag, startPoint x: 315, startPoint y: 506, endPoint x: 420, endPoint y: 506, distance: 105.0
click at [420, 506] on div "2025/7/31 人100%的支持 元寶斷母奶後直接銜接 能恩全護 3，因為黃金以前也喝 是一種傳承 815 4 1 家庭 親子 母嬰" at bounding box center [400, 508] width 188 height 117
click at [421, 518] on div "815 4 1" at bounding box center [400, 525] width 165 height 14
click at [654, 496] on span "3，因為黃金以前也喝 是一種傳承" at bounding box center [602, 510] width 156 height 29
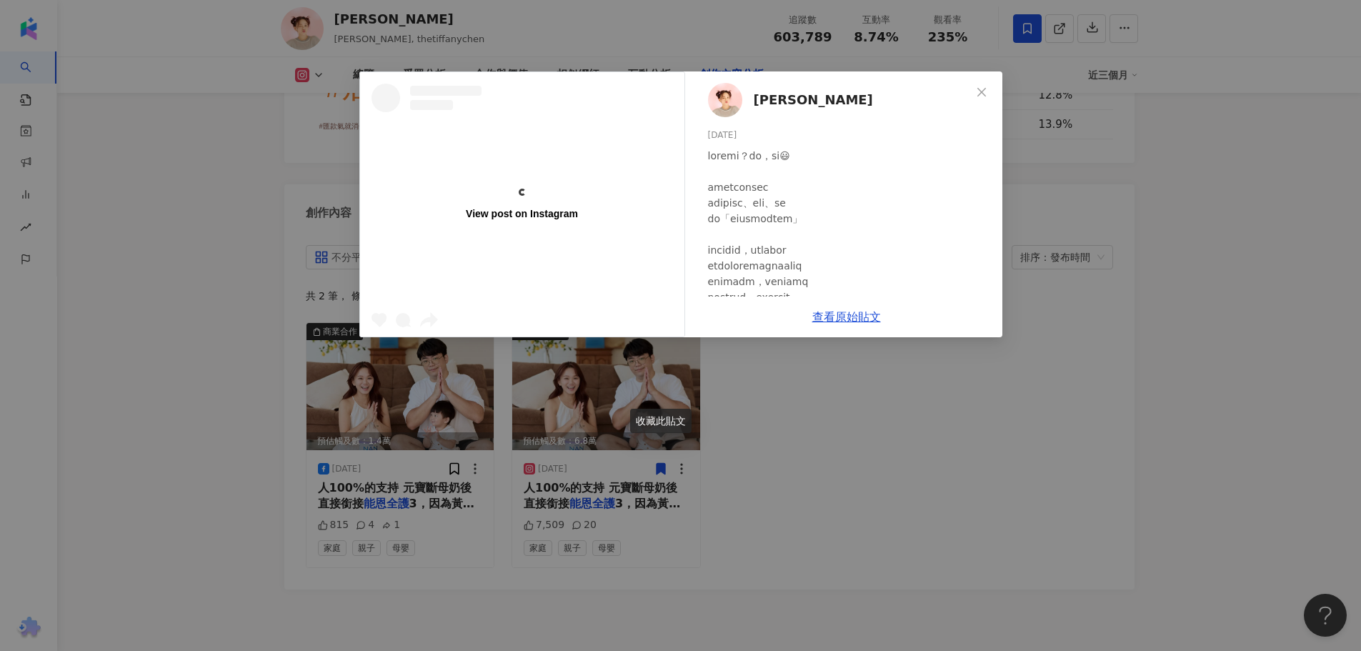
click at [681, 511] on div "View post on Instagram 陳彥婷 tiffany 2025/7/31 7,509 20 查看原始貼文" at bounding box center [680, 325] width 1361 height 651
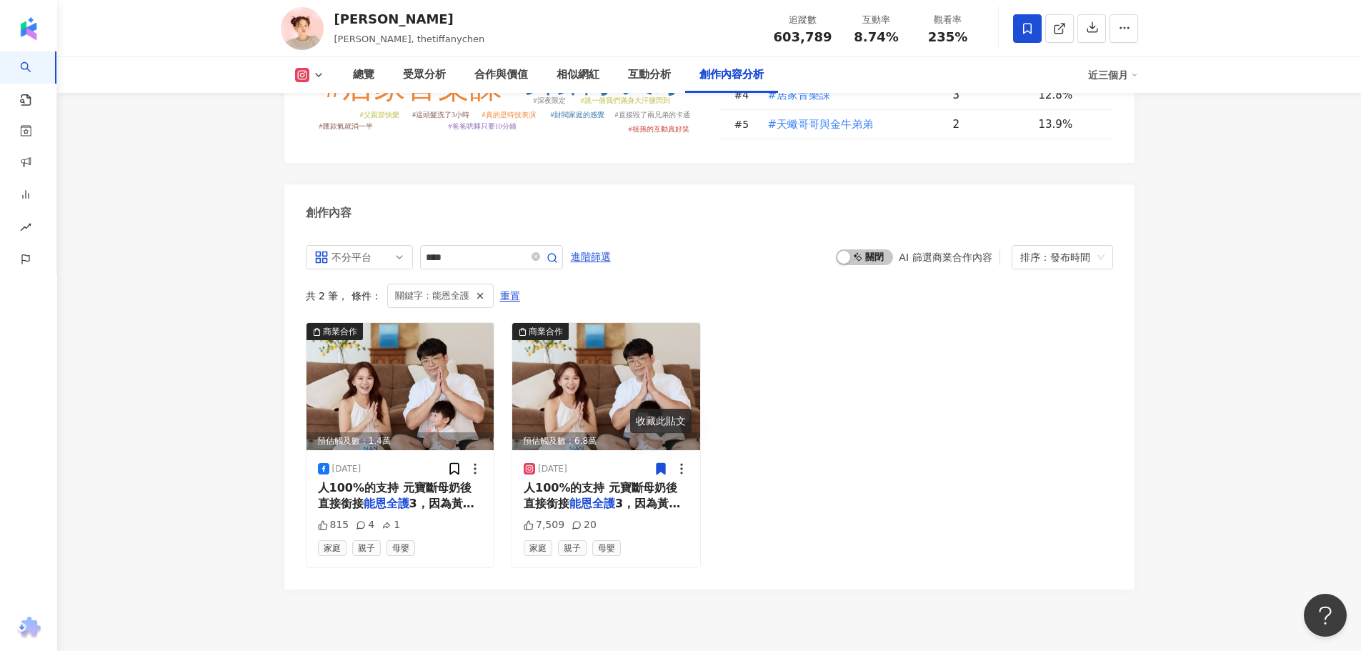
scroll to position [4421, 0]
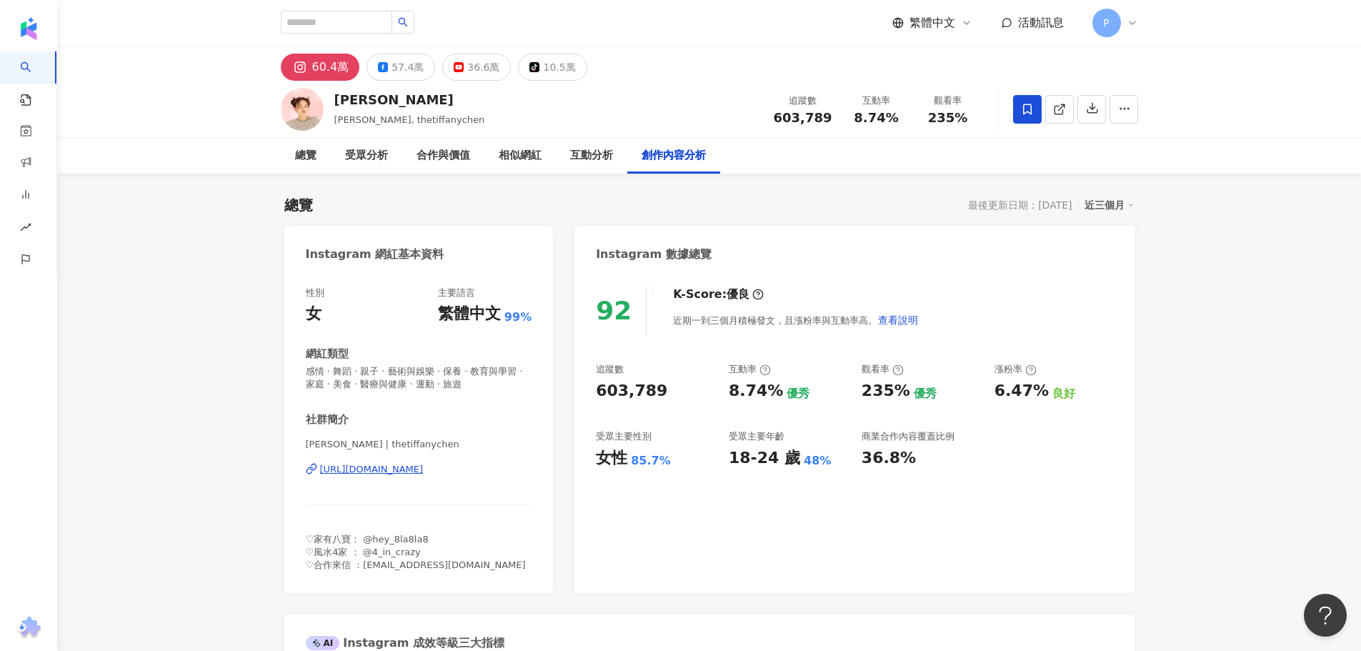
scroll to position [1568, 0]
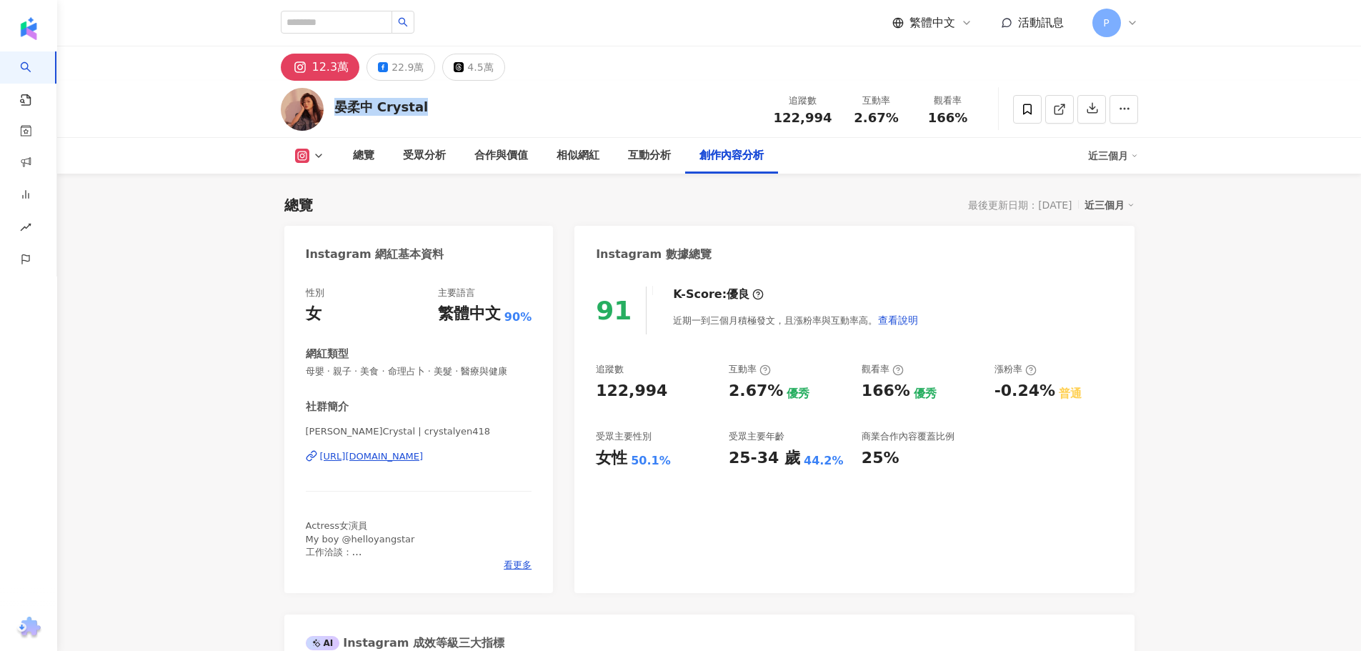
drag, startPoint x: 429, startPoint y: 111, endPoint x: 469, endPoint y: 104, distance: 40.6
click at [333, 109] on div "晏柔中 Crystal 追蹤數 122,994 互動率 2.67% 觀看率 166%" at bounding box center [709, 109] width 914 height 56
copy div "晏柔中 Crystal"
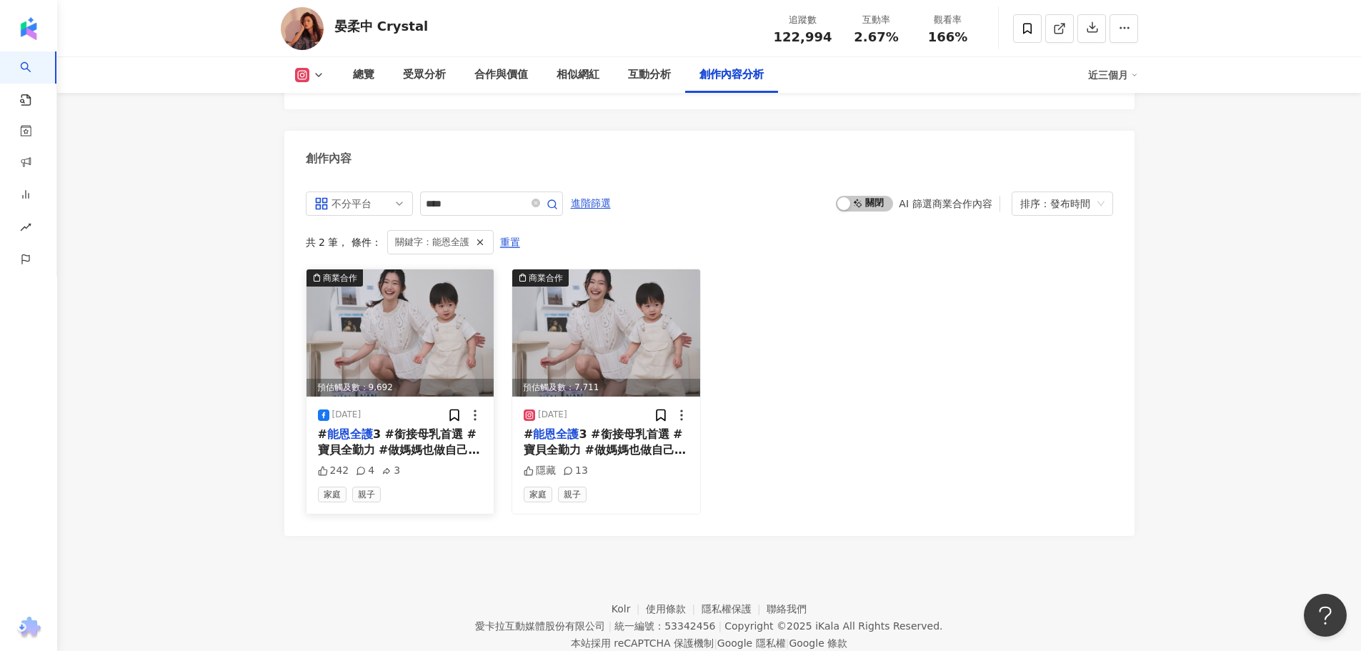
click at [410, 427] on span "3 #銜接母乳首選 #寶貝全勤力 #做媽媽也做自己 試用罐申購：https://nanbb.tw/CxLtY 當了媽媽之後，才真的懂得什麼叫做全世界都在轉，但…" at bounding box center [400, 577] width 164 height 301
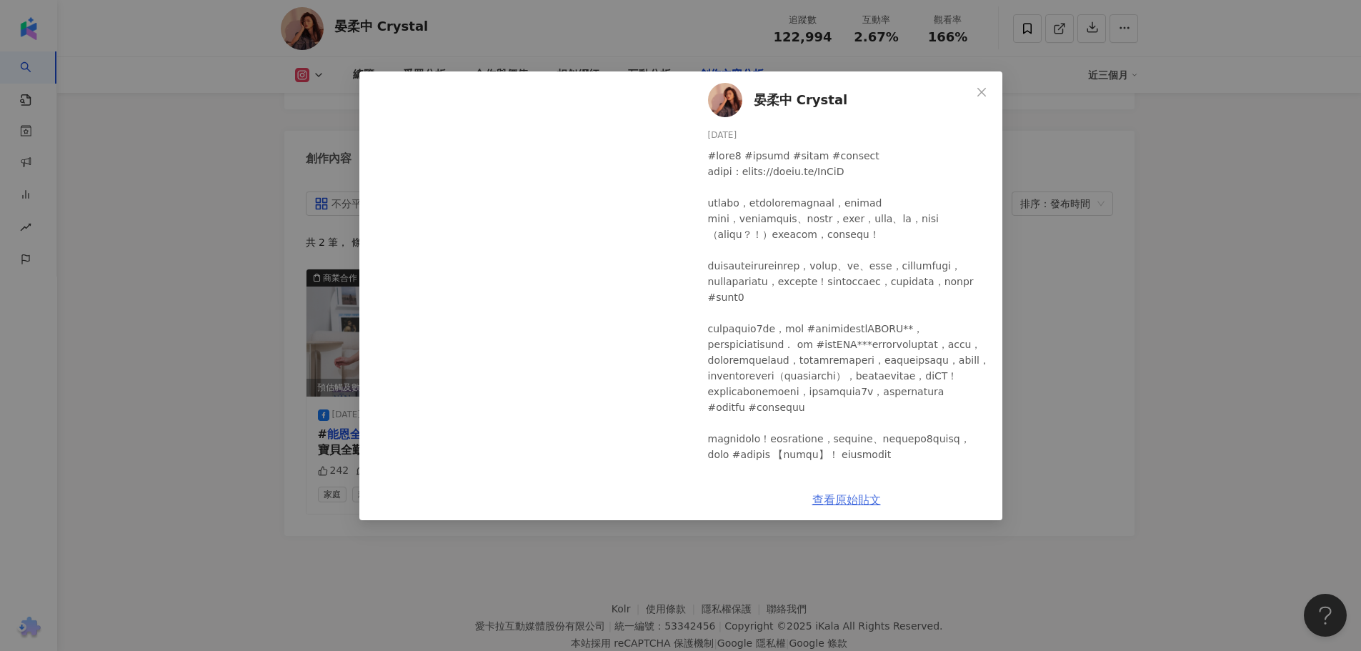
click at [864, 506] on link "查看原始貼文" at bounding box center [846, 500] width 69 height 14
click at [564, 577] on div "晏柔中 Crystal 2025/5/8 242 4 3 查看原始貼文" at bounding box center [680, 325] width 1361 height 651
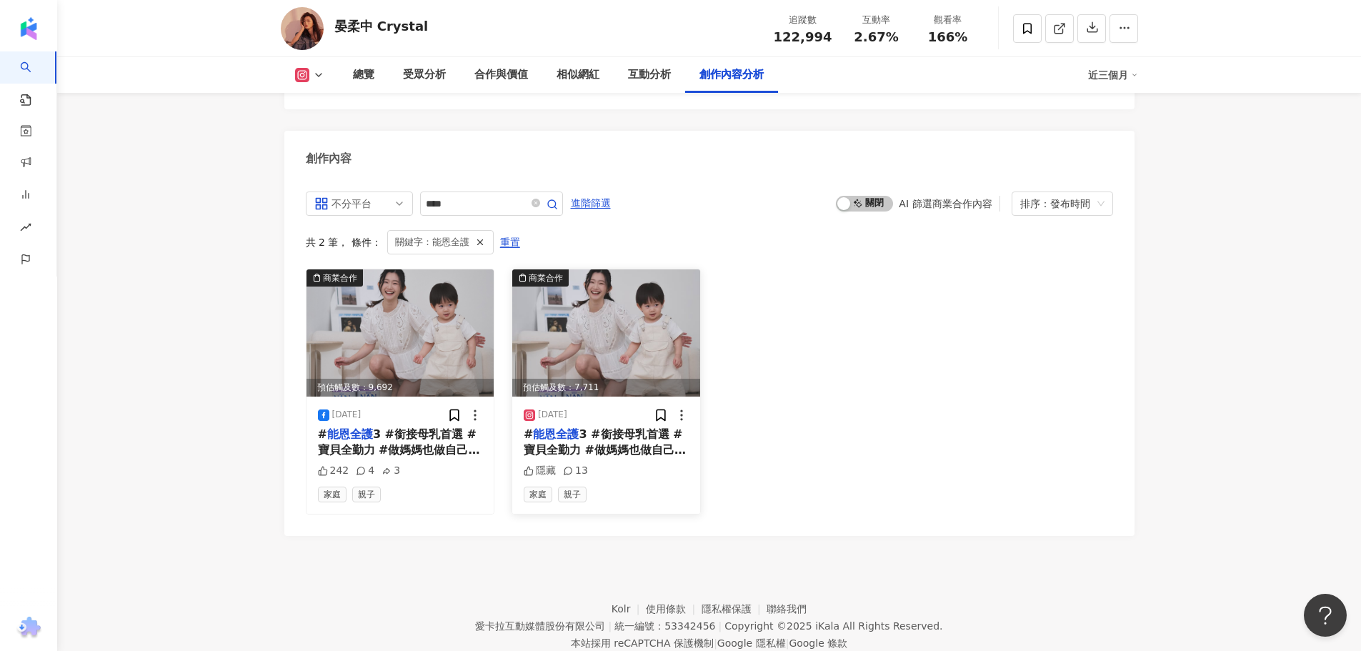
click at [593, 300] on img at bounding box center [606, 332] width 188 height 127
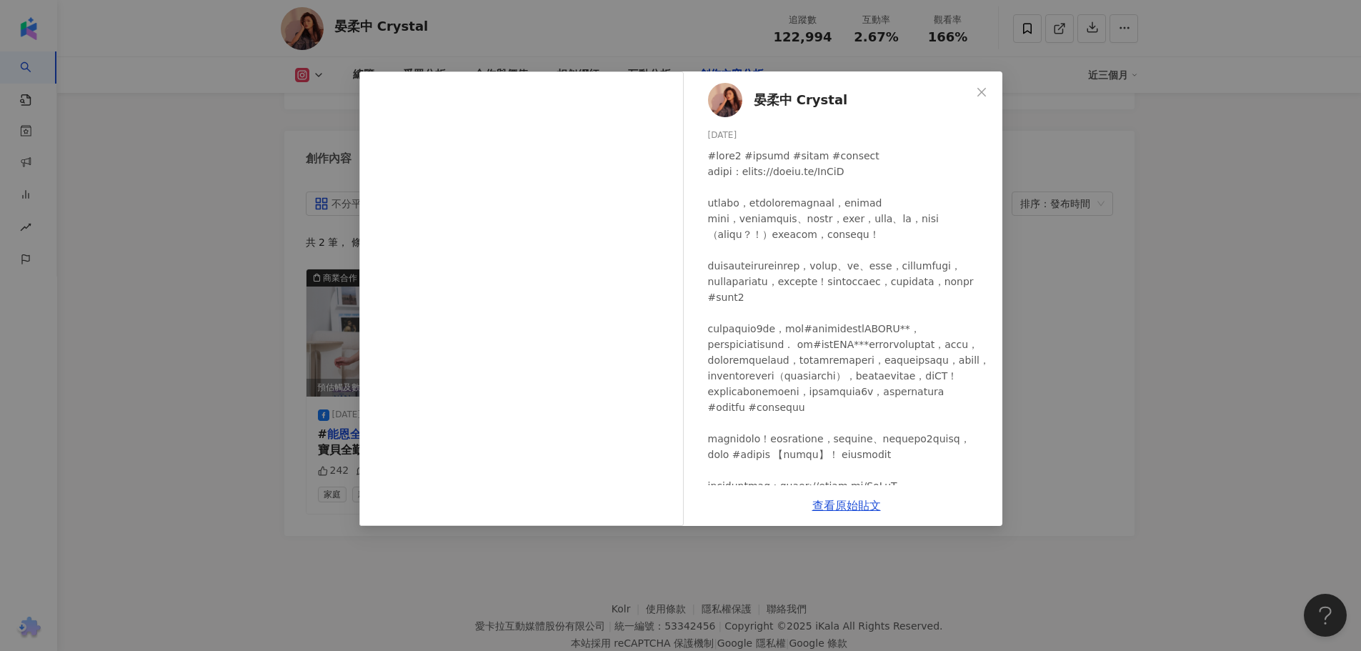
drag, startPoint x: 976, startPoint y: 84, endPoint x: 969, endPoint y: 74, distance: 12.5
click at [976, 84] on button "Close" at bounding box center [981, 92] width 29 height 29
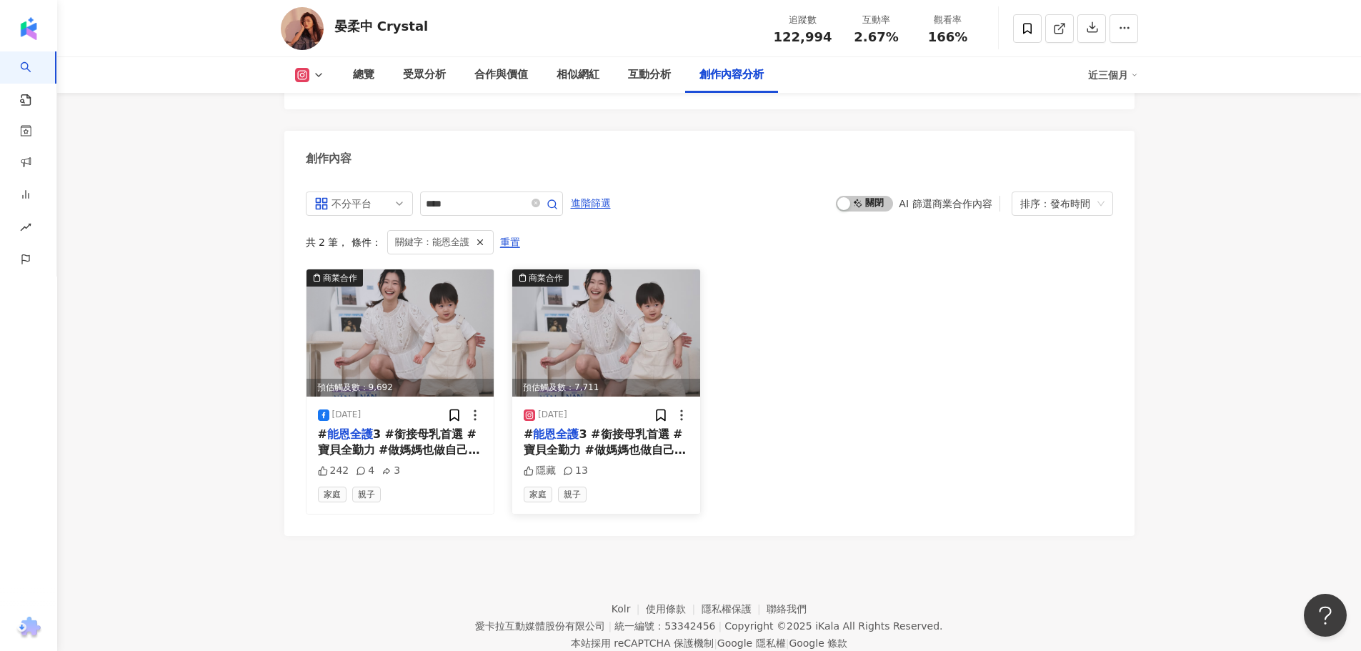
click at [586, 427] on span "3 #銜接母乳首選 #寶貝全勤力 #做媽媽也做自己 試用罐申購：https://nanbb.tw/CxLtY 當了媽媽之後，才真的懂得什麼叫做全世界都在轉，但…" at bounding box center [606, 577] width 164 height 301
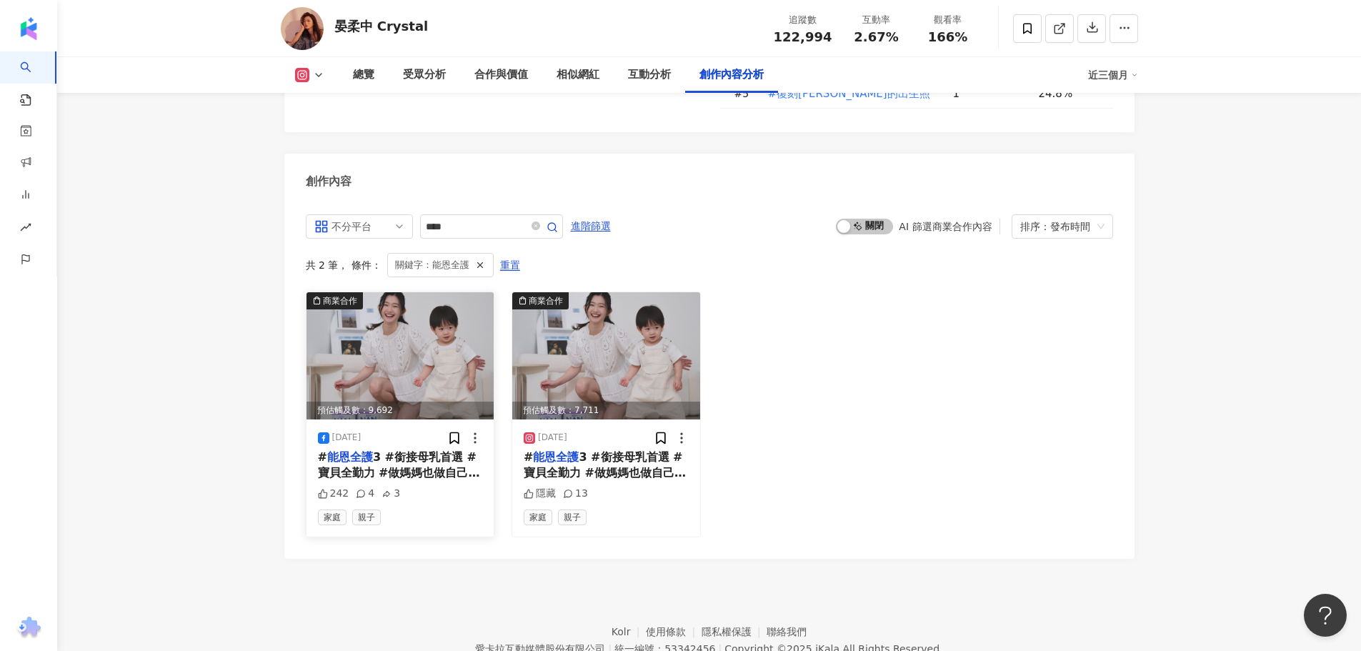
scroll to position [4374, 0]
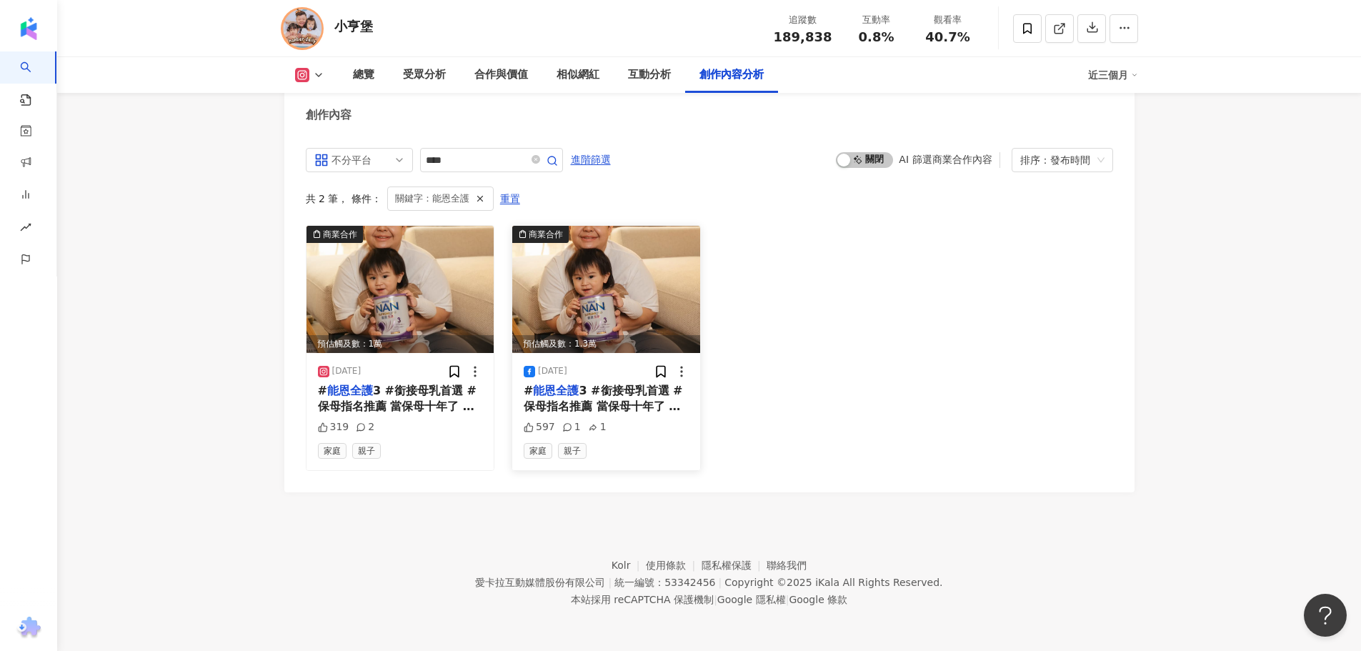
click at [573, 411] on span "3 #銜接母乳首選 #保母指名推薦 當保母十年了 每天都還是非常期待看到小寶貝們 他們健康真的是我最重視的 每天照顧陪伴著孩子 當他們的活動力、食慾還是情緒微…" at bounding box center [606, 551] width 164 height 334
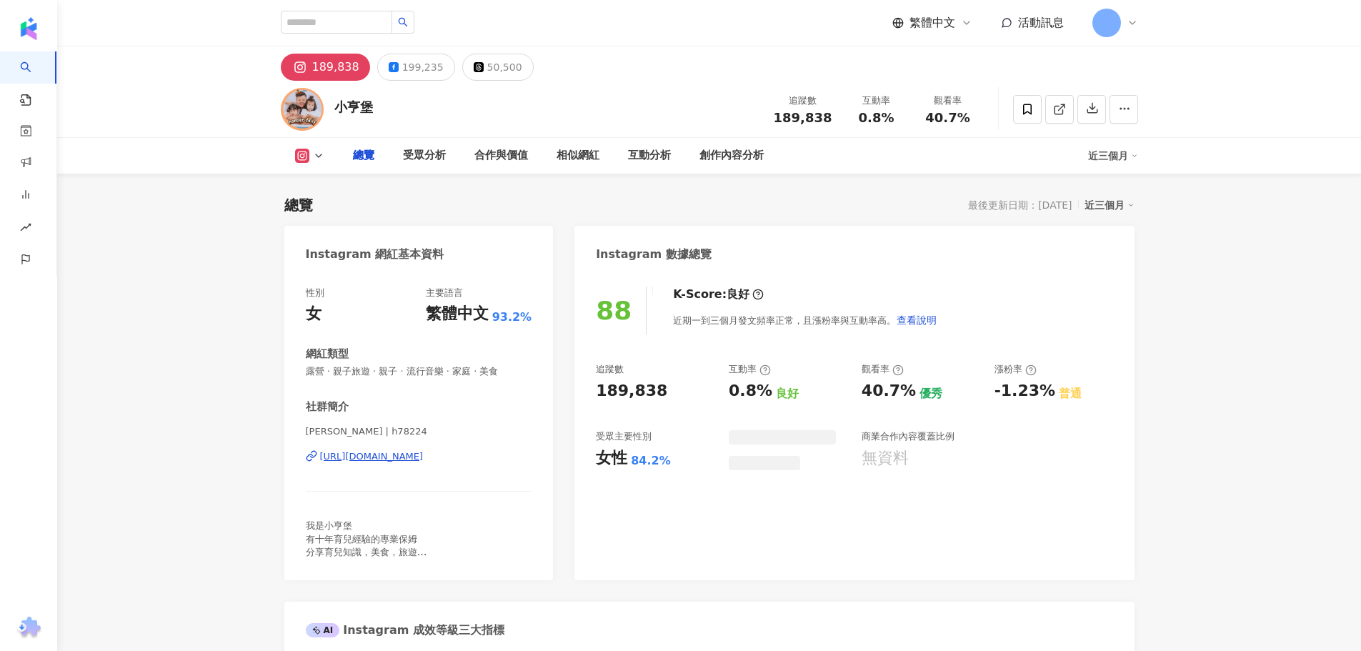
type input "****"
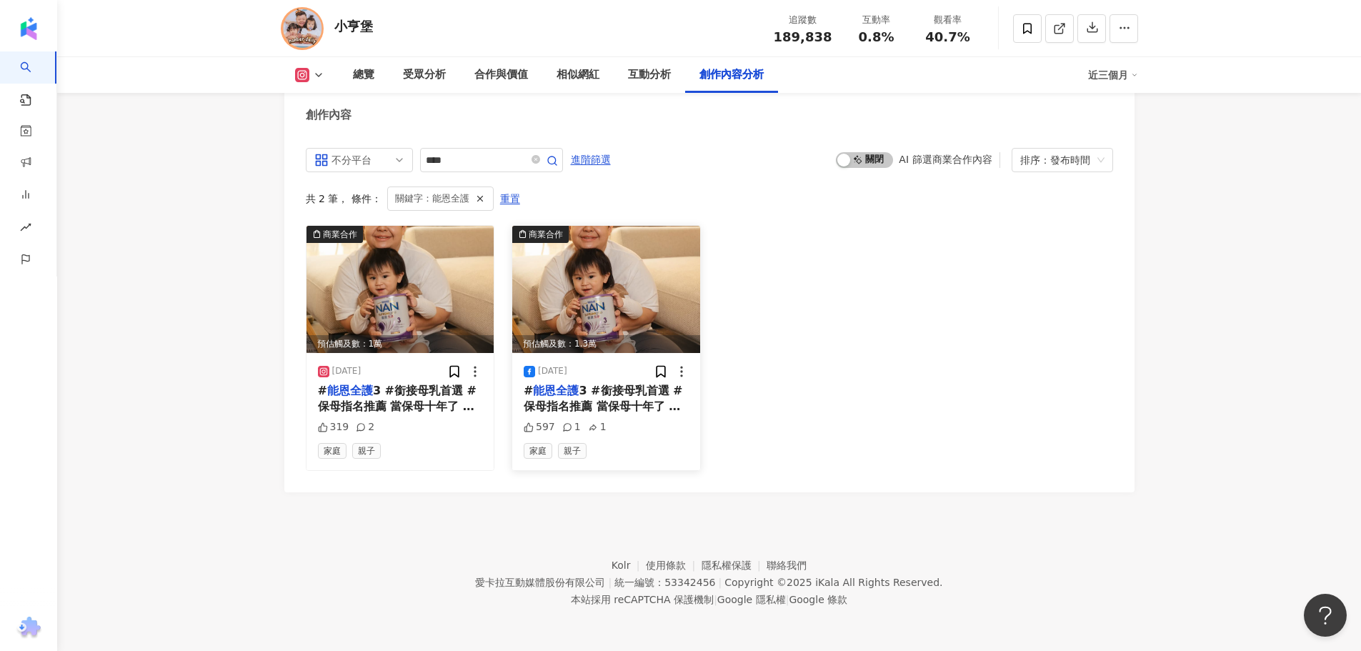
scroll to position [4391, 0]
click at [633, 399] on span "3 #銜接母乳首選 #保母指名推薦 當保母十年了 每天都還是非常期待看到小寶貝們 他們健康真的是我最重視的 每天照顧陪伴著孩子 當他們的活動力、食慾還是情緒微…" at bounding box center [606, 551] width 164 height 334
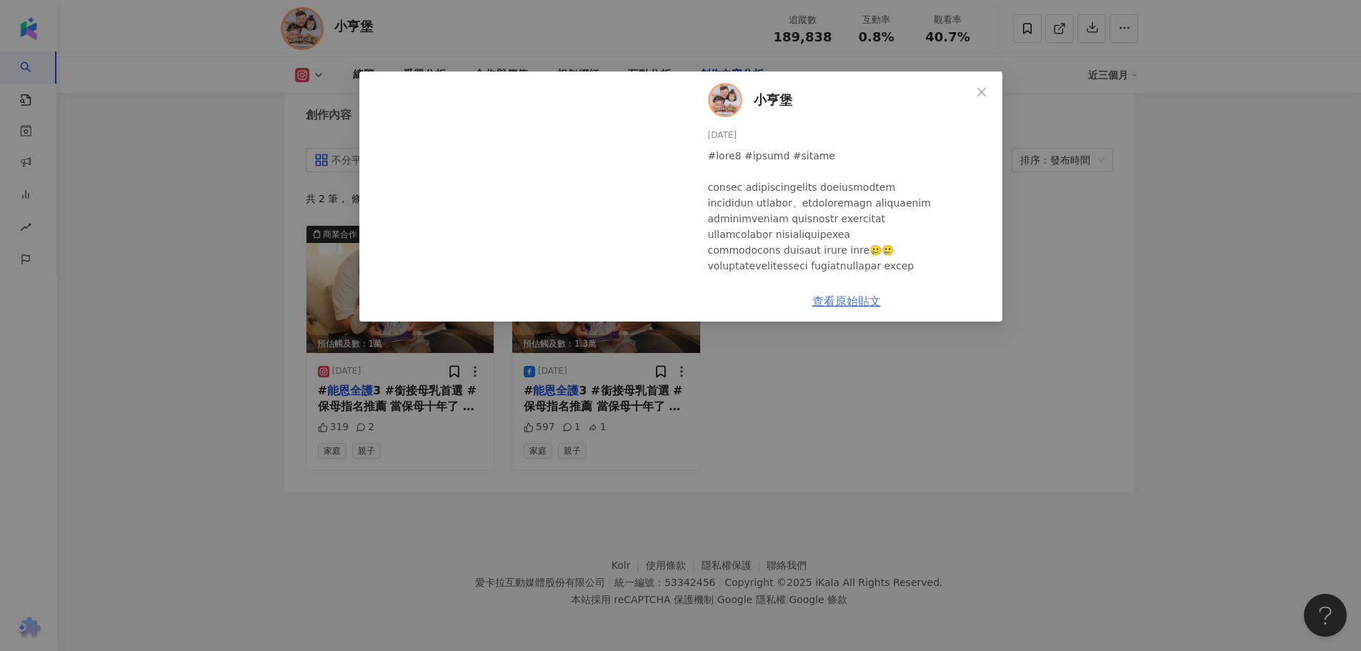
click at [834, 301] on link "查看原始貼文" at bounding box center [846, 301] width 69 height 14
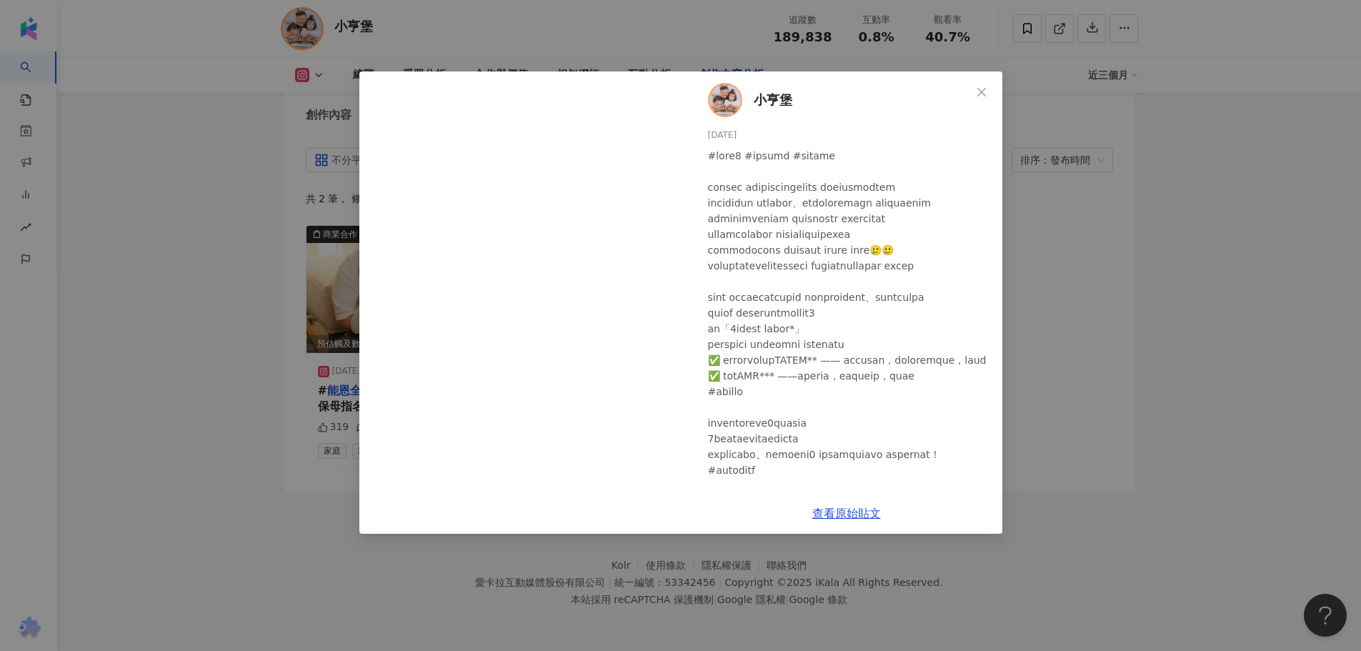
click at [533, 564] on div "小亨堡 [DATE] 597 1 1 查看原始貼文" at bounding box center [680, 325] width 1361 height 651
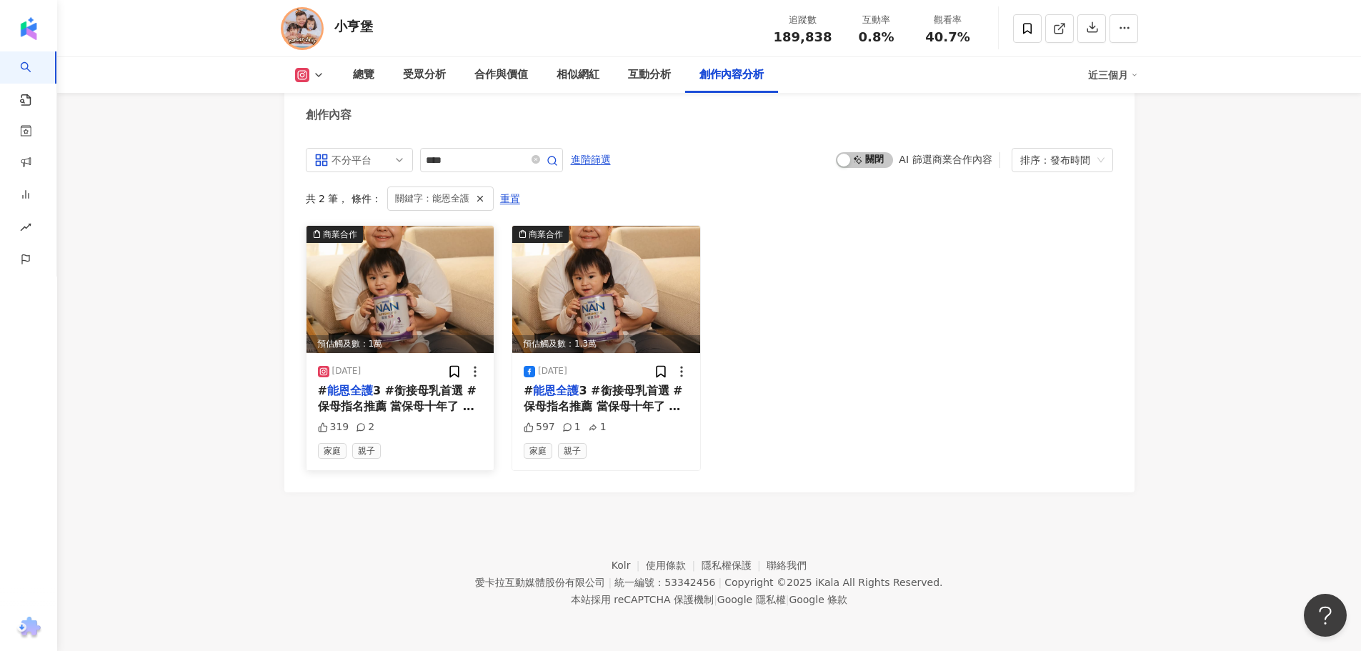
click at [372, 401] on span "3 #銜接母乳首選 #保母指名推薦 當保母十年了 每天都還是非常期待看到小寶貝們 他們健康真的是我最重視的 每天照顧陪伴著孩子 當他們的活動力、食慾還是情緒微…" at bounding box center [400, 551] width 164 height 334
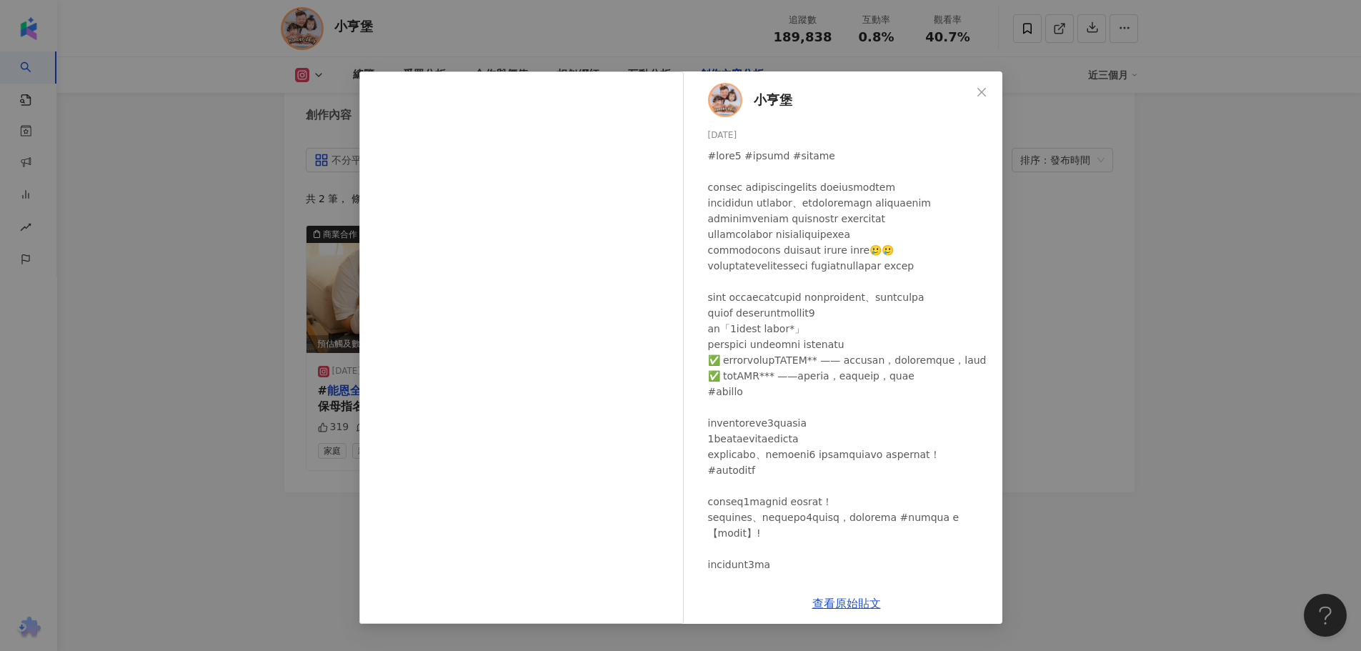
click at [257, 468] on div "小亨堡 [DATE] 319 2 查看原始貼文" at bounding box center [680, 325] width 1361 height 651
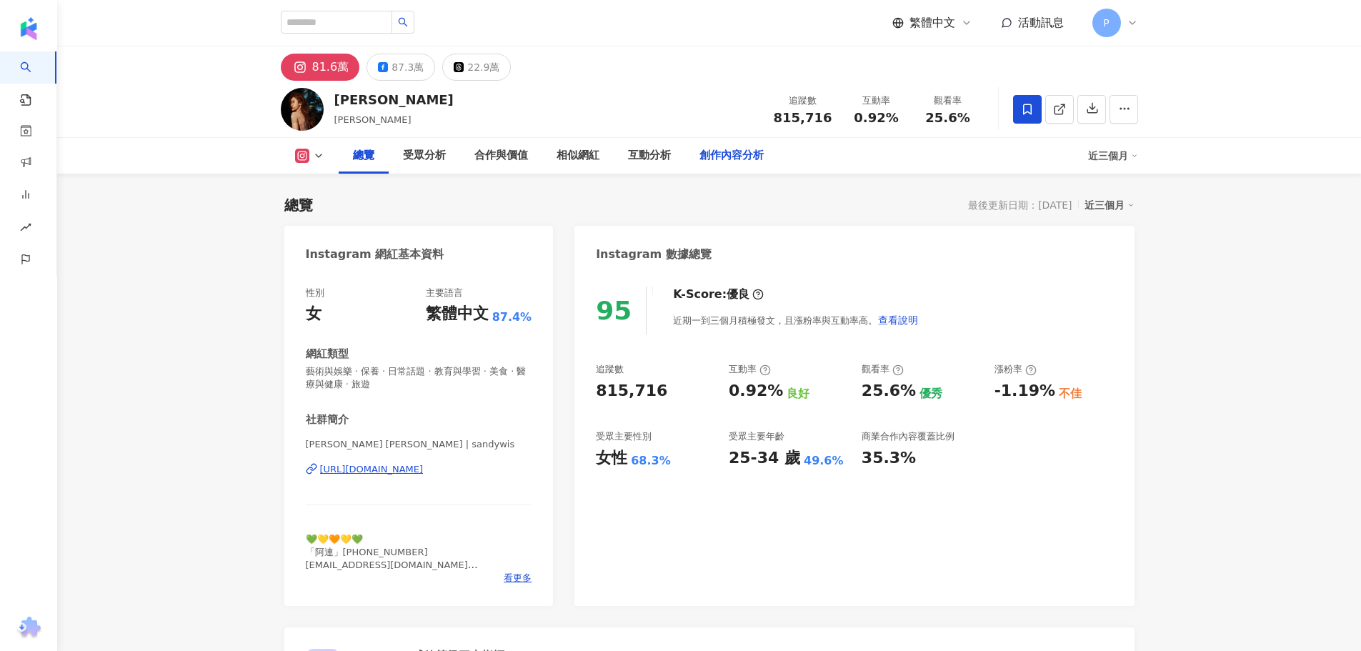
click at [731, 161] on div "創作內容分析" at bounding box center [731, 155] width 64 height 17
click at [726, 159] on div "創作內容分析" at bounding box center [731, 155] width 64 height 17
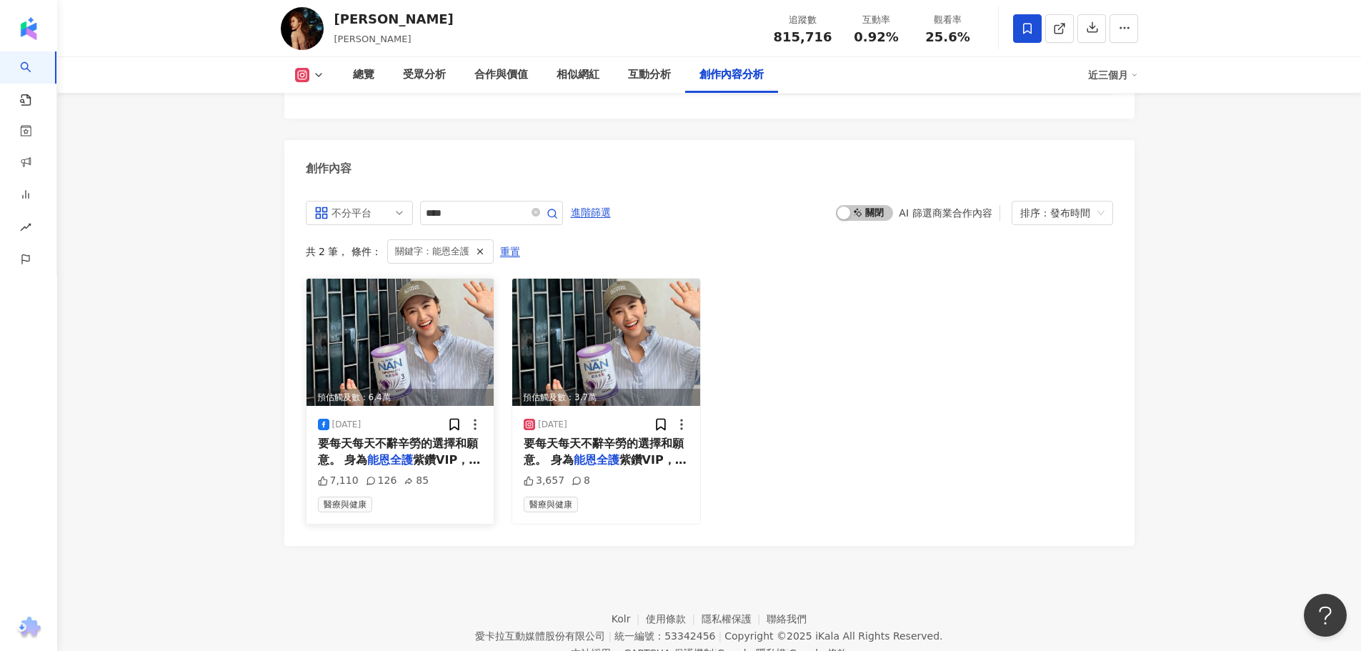
click at [399, 453] on mark "能恩全護" at bounding box center [390, 460] width 46 height 14
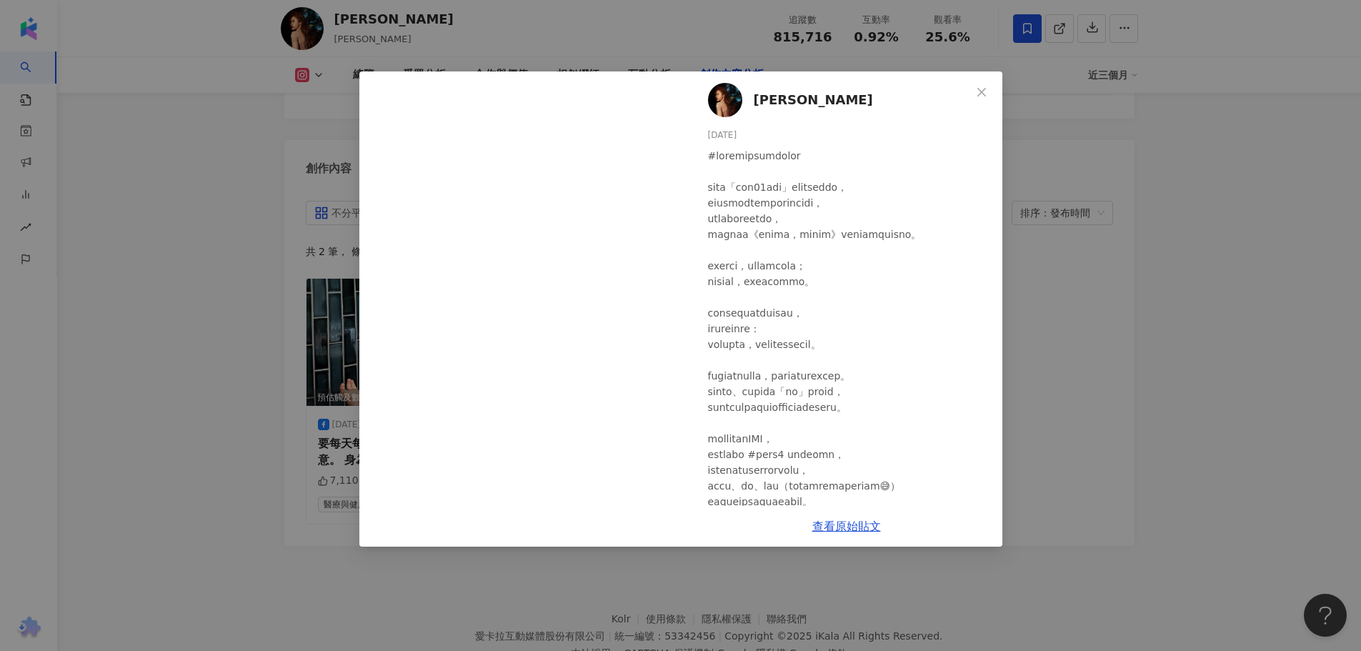
click at [865, 299] on div at bounding box center [849, 635] width 283 height 974
click at [836, 526] on link "查看原始貼文" at bounding box center [846, 526] width 69 height 14
drag, startPoint x: 1065, startPoint y: 474, endPoint x: 999, endPoint y: 479, distance: 65.9
click at [1066, 474] on div "吳姍儒 2025/5/11 7,110 126 85 查看原始貼文" at bounding box center [680, 325] width 1361 height 651
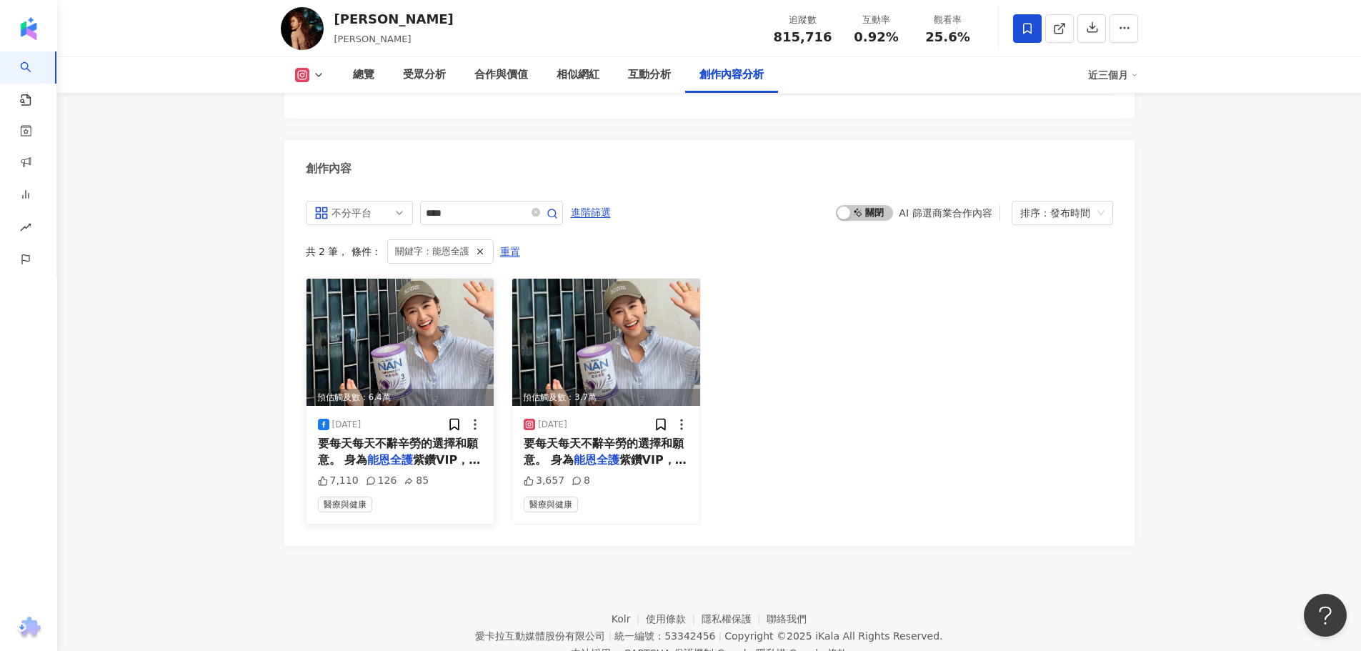
click at [396, 436] on span "要每天每天不辭辛勞的選擇和願意。 身為" at bounding box center [398, 450] width 160 height 29
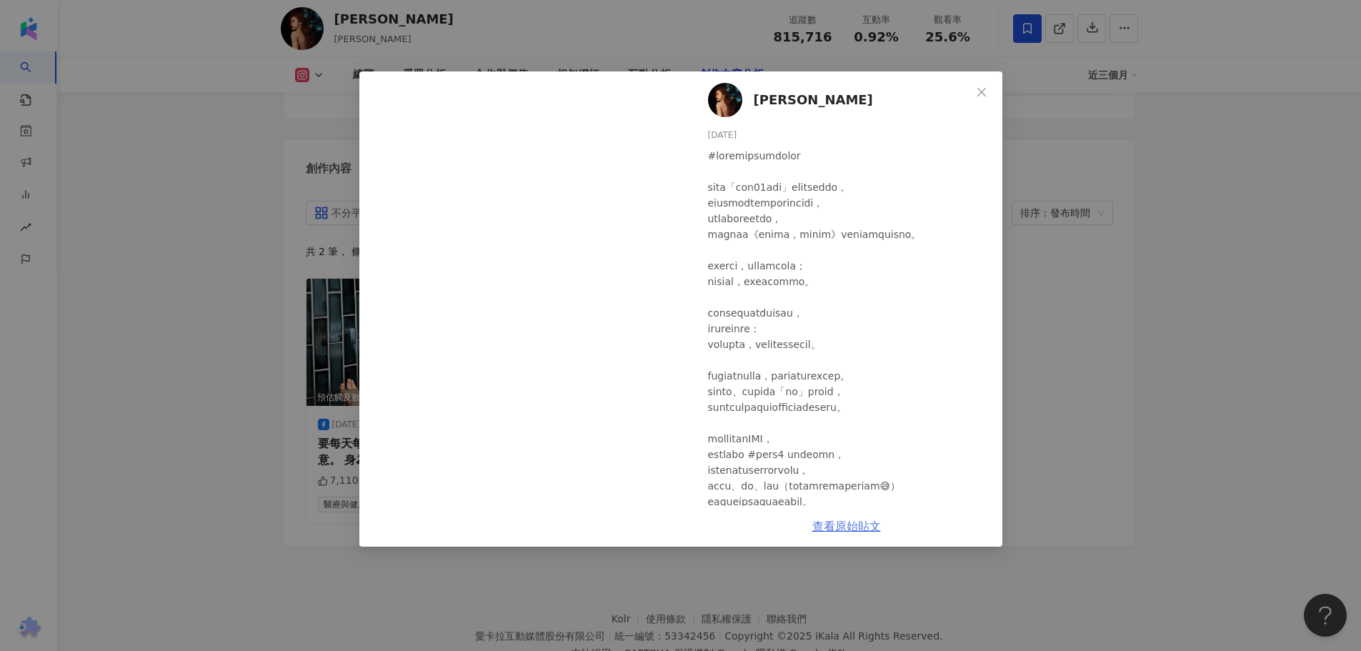
click at [837, 529] on link "查看原始貼文" at bounding box center [846, 526] width 69 height 14
click at [69, 437] on div "吳姍儒 2025/5/11 7,110 126 85 查看原始貼文" at bounding box center [680, 325] width 1361 height 651
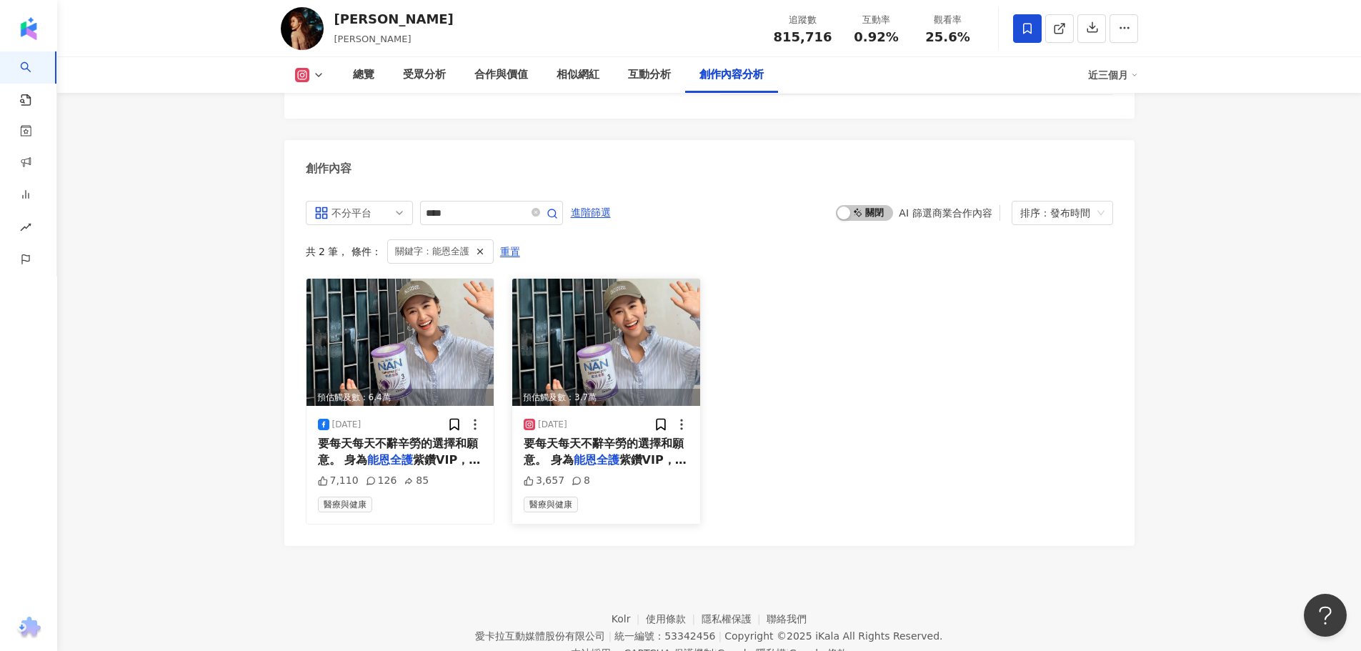
click at [594, 436] on span "要每天每天不辭辛勞的選擇和願意。 身為" at bounding box center [604, 450] width 160 height 29
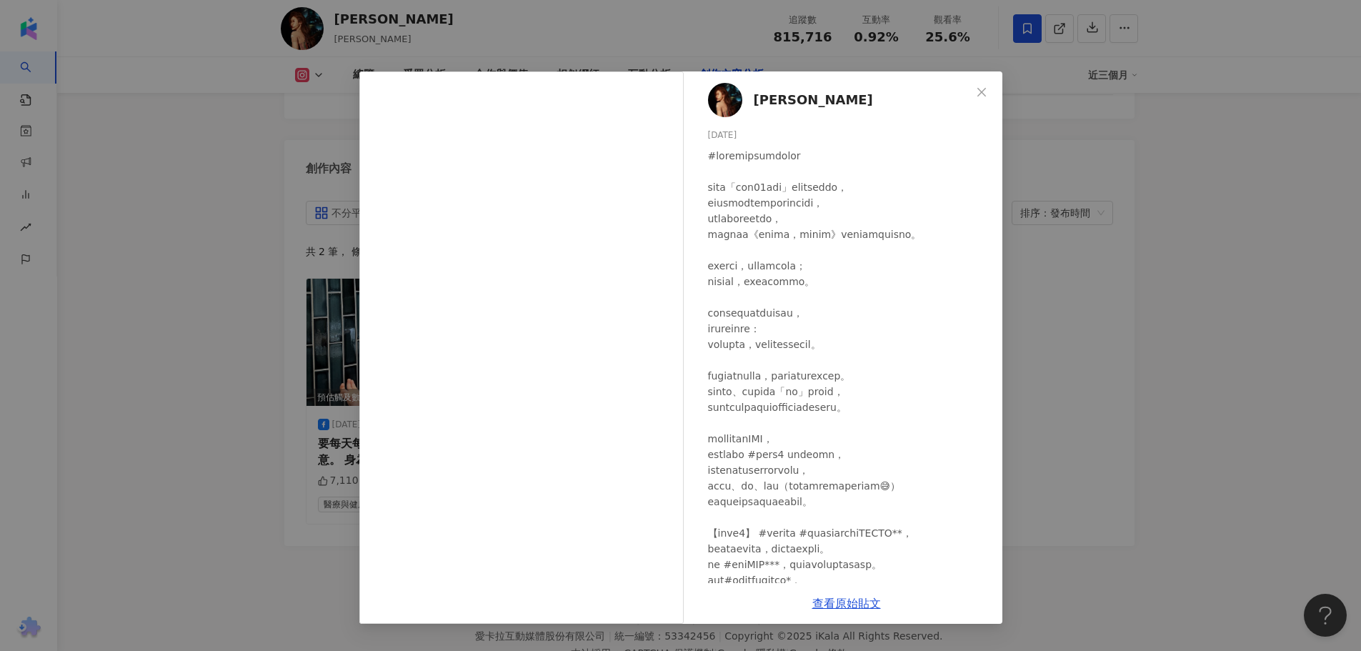
click at [283, 400] on div "吳姍儒 2025/5/11 3,657 8 查看原始貼文" at bounding box center [680, 325] width 1361 height 651
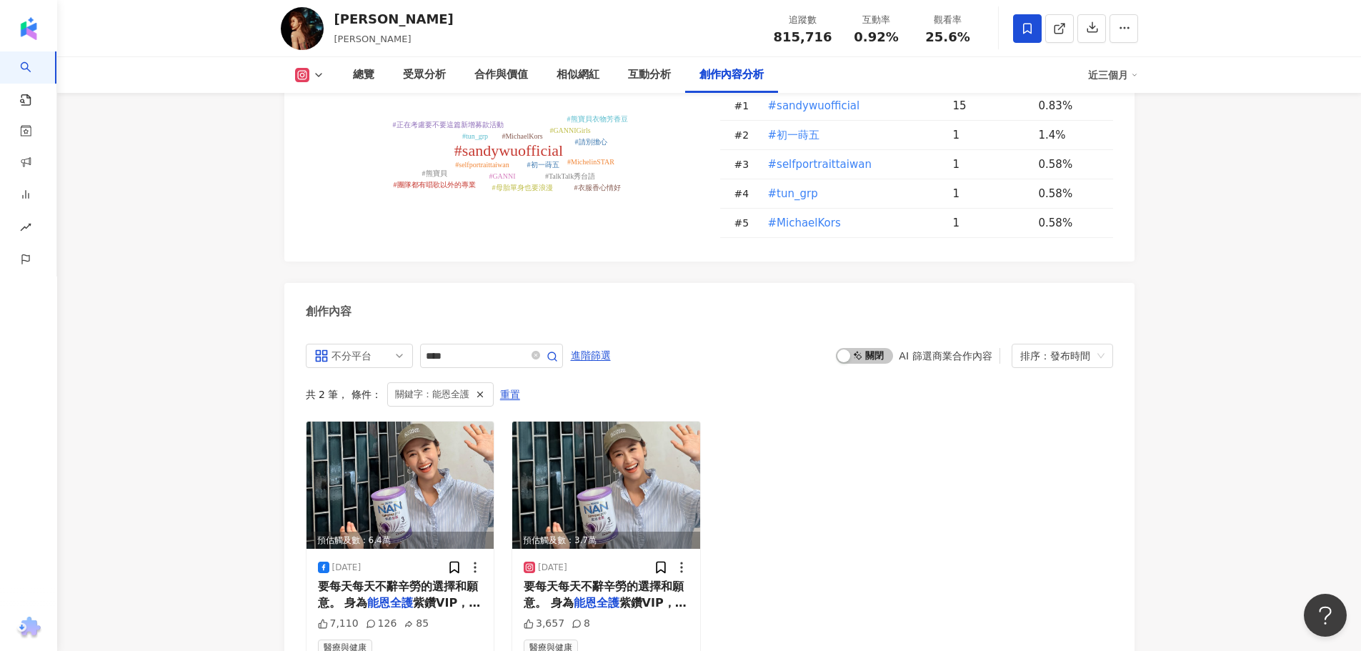
scroll to position [4155, 0]
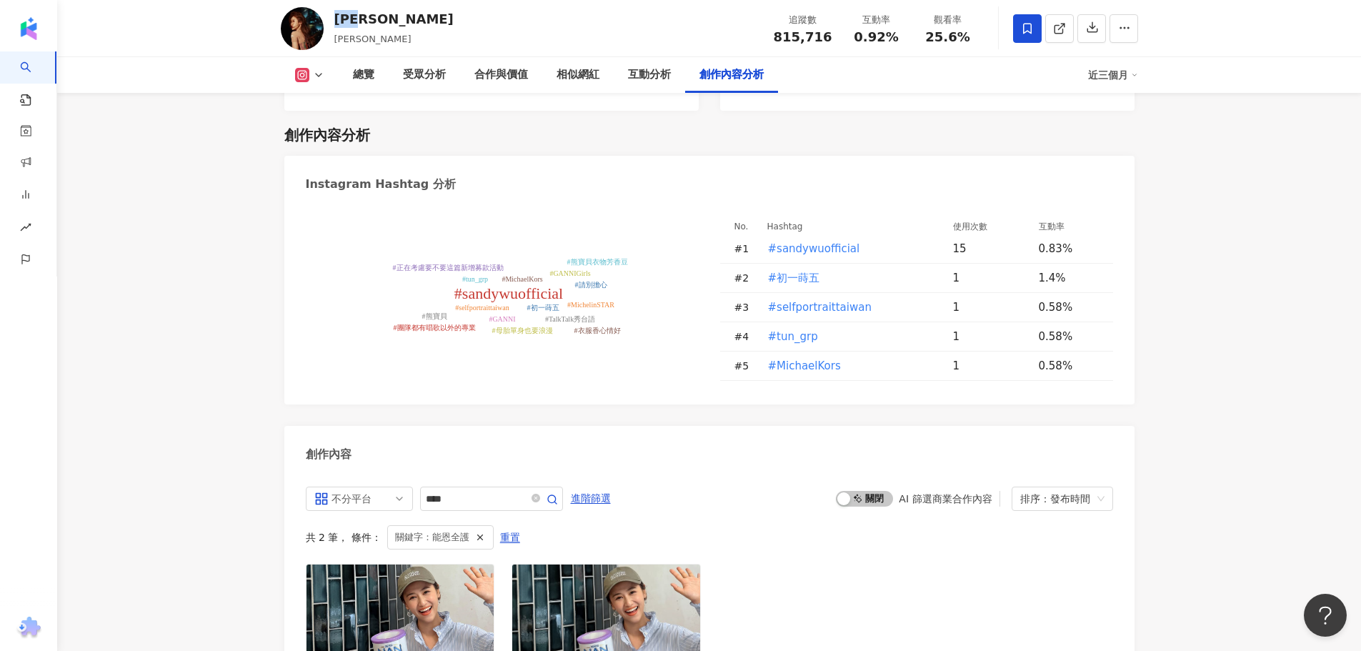
drag, startPoint x: 371, startPoint y: 17, endPoint x: 339, endPoint y: 18, distance: 32.2
click at [339, 18] on div "吳姍儒" at bounding box center [393, 19] width 119 height 18
copy div "吳姍儒"
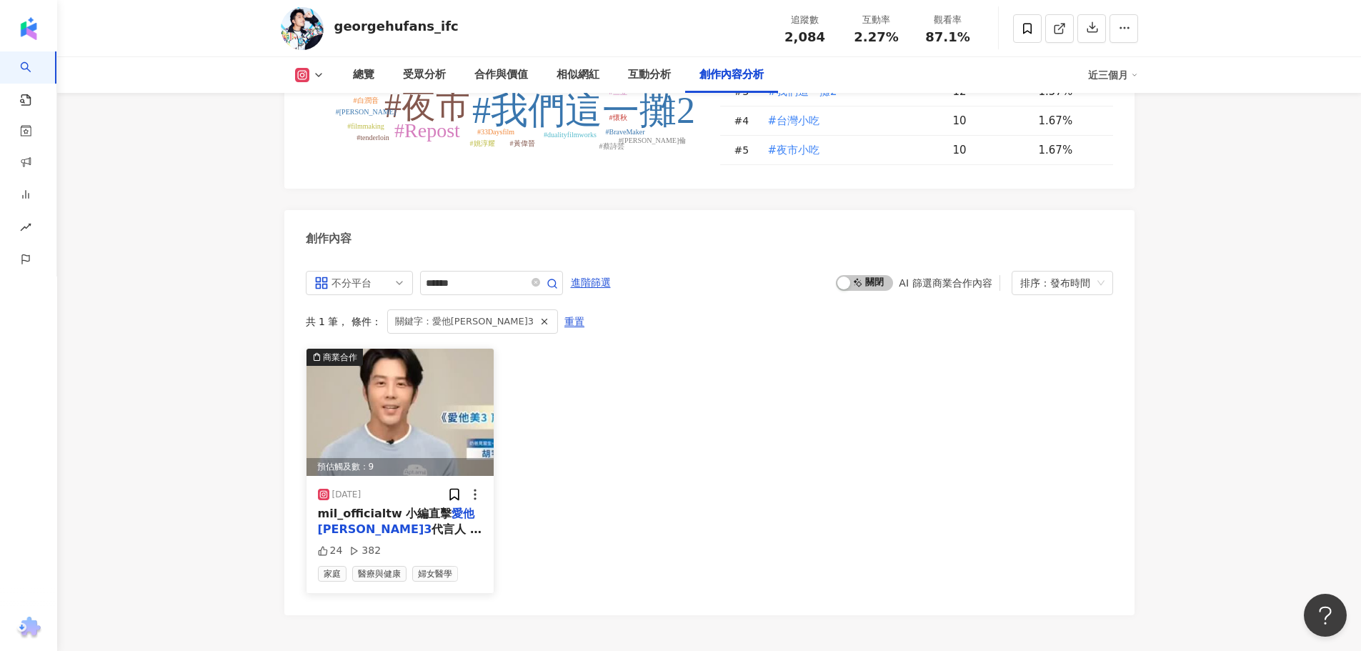
click at [396, 522] on span "代言人 - 胡宇威現身育兒講" at bounding box center [400, 536] width 164 height 29
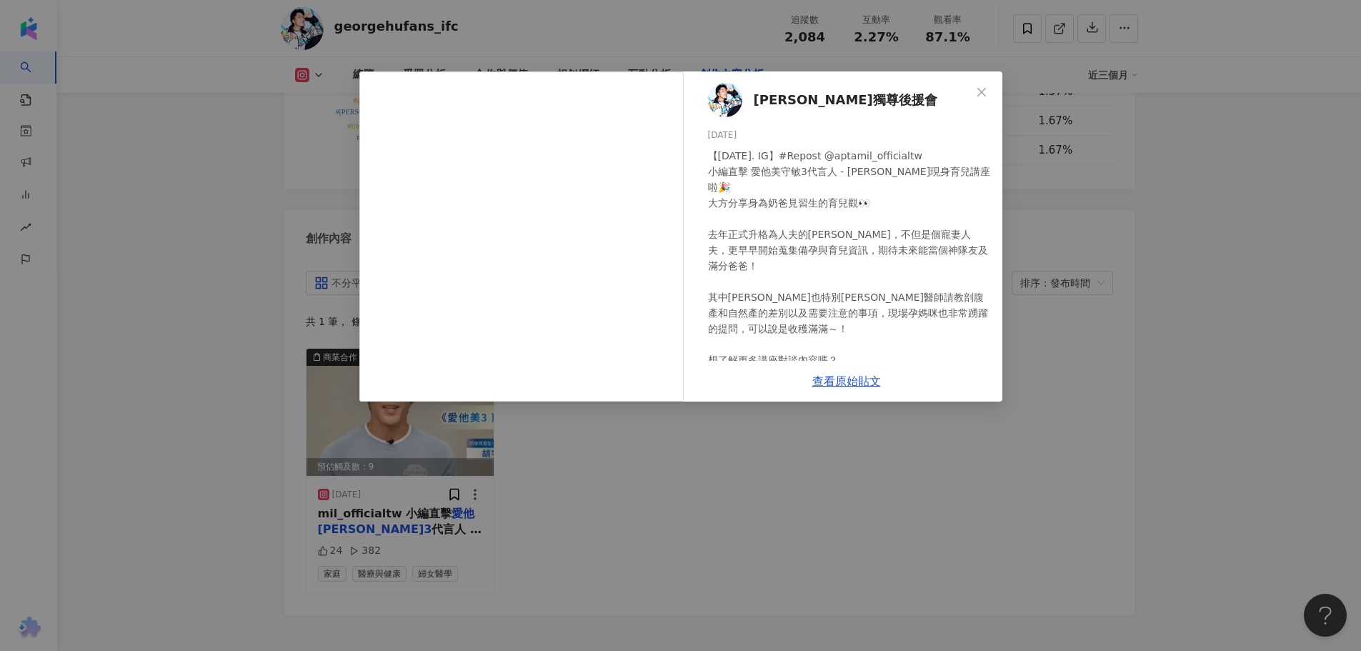
click at [213, 173] on div "[PERSON_NAME]獨尊後援會 [DATE] 【[DATE]. IG】#Repost @aptamil_officialtw 小編直擊 愛他美守敏3代言…" at bounding box center [680, 325] width 1361 height 651
